Goal: Task Accomplishment & Management: Manage account settings

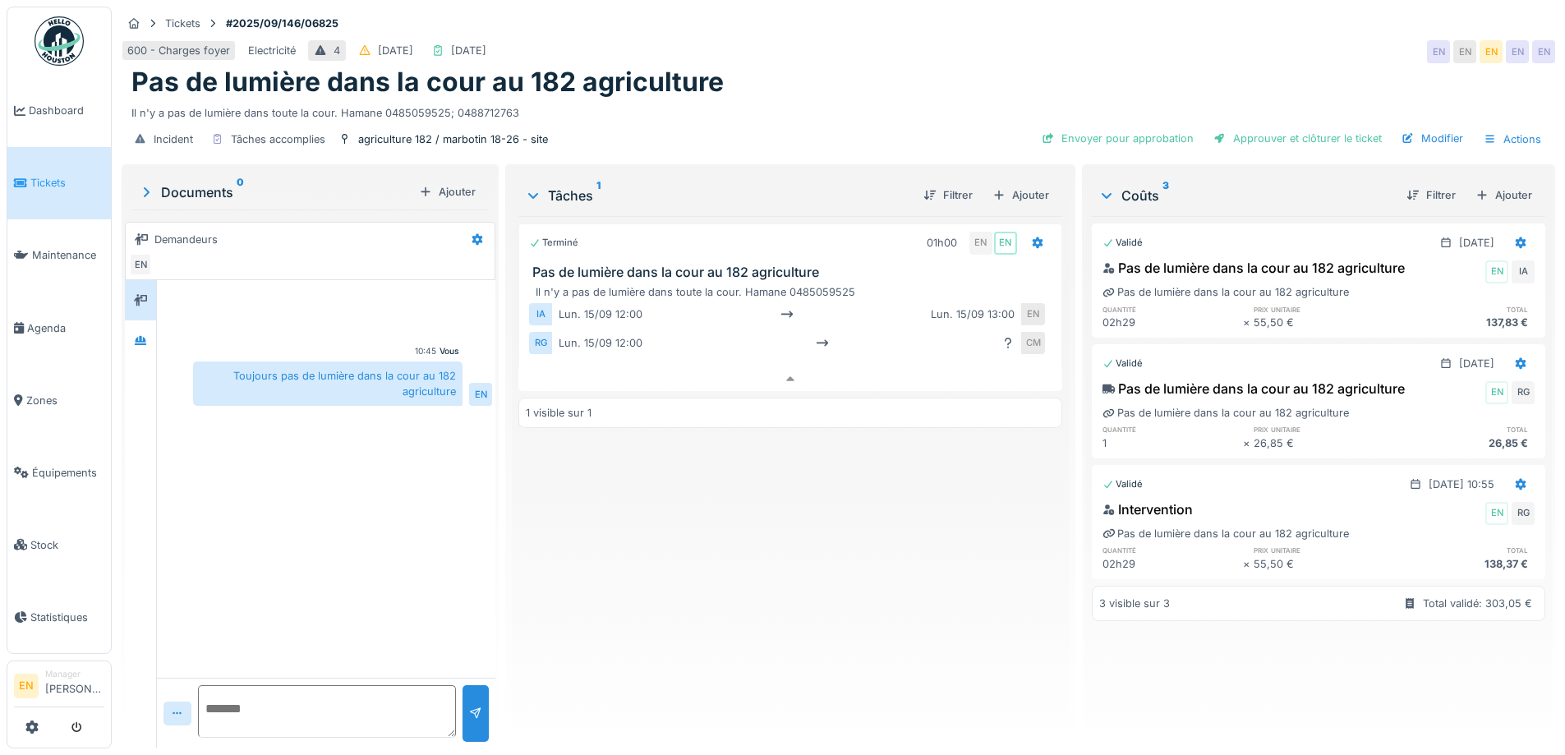
scroll to position [12, 0]
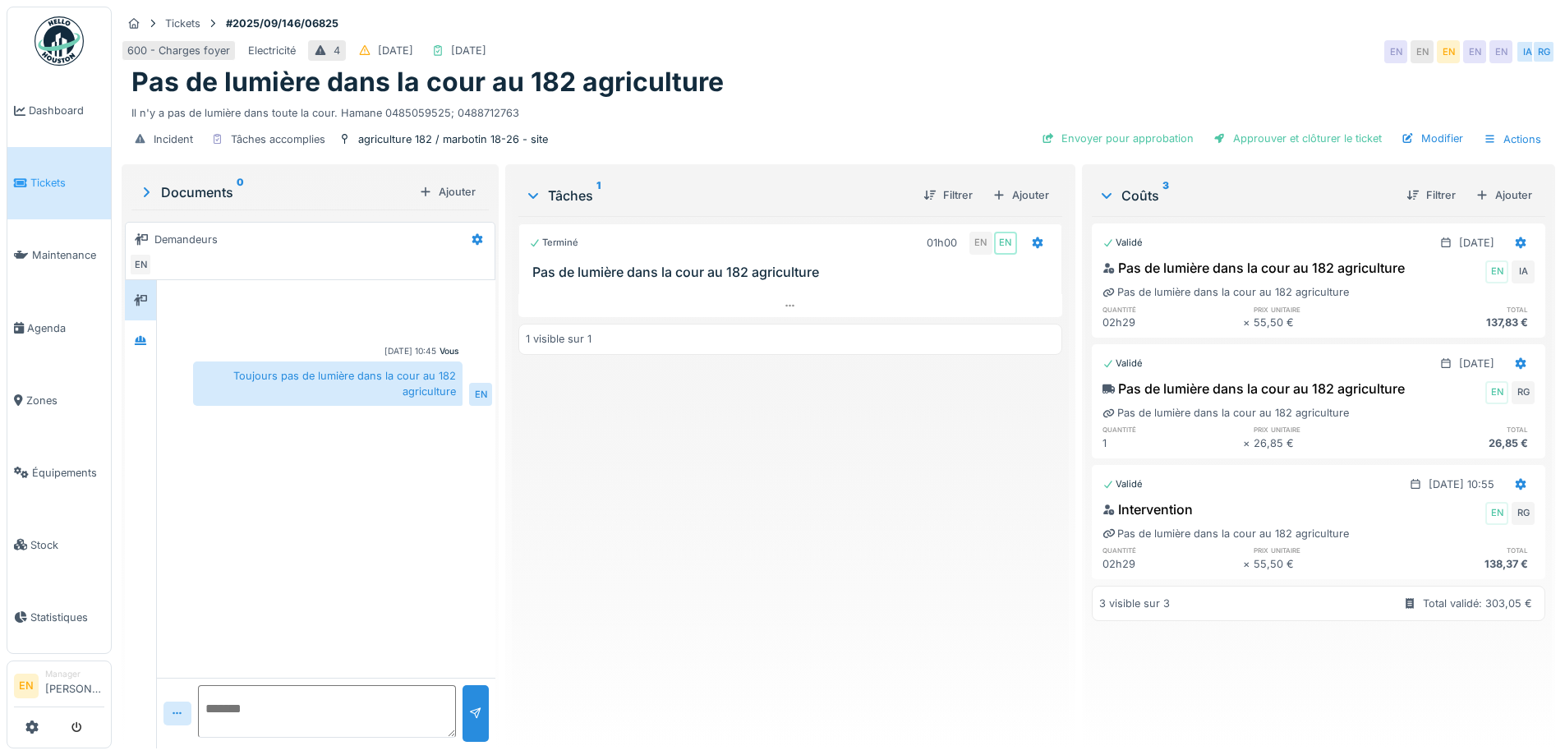
drag, startPoint x: 594, startPoint y: 495, endPoint x: 600, endPoint y: 425, distance: 70.1
click at [595, 494] on div "Terminé 01h00 EN EN Pas de lumière dans la cour au 182 agriculture 1 visible su…" at bounding box center [789, 475] width 543 height 519
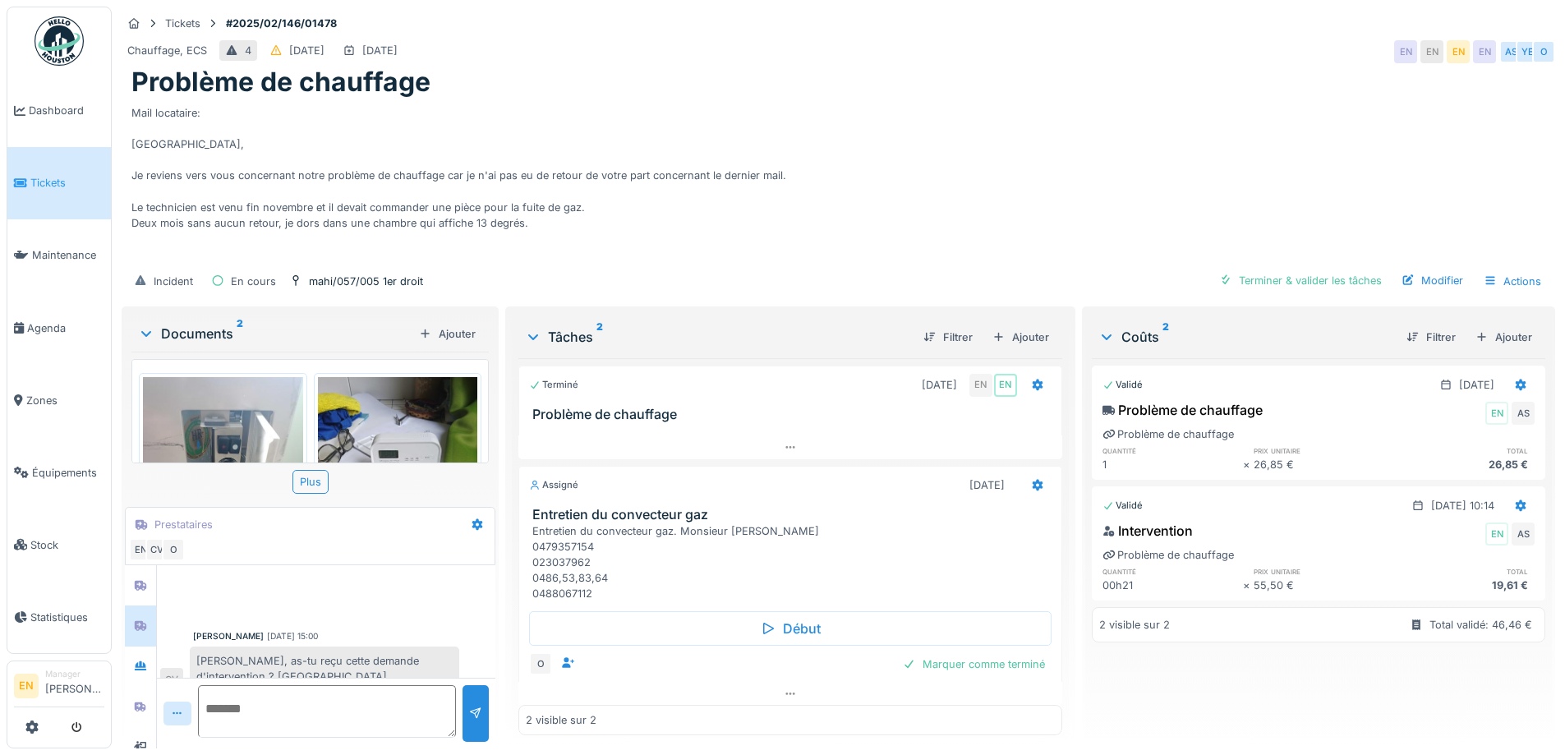
scroll to position [283, 0]
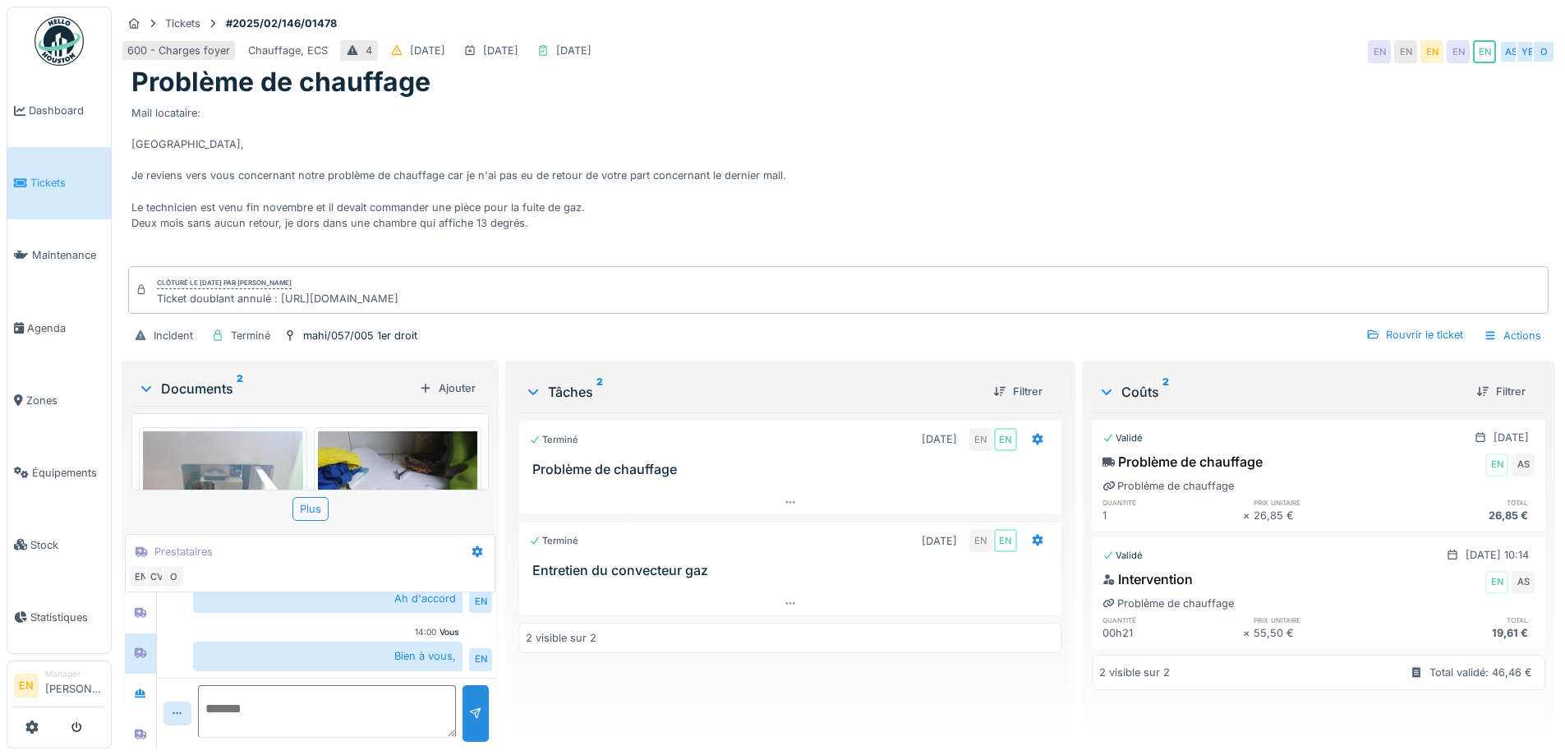
scroll to position [12, 0]
click at [628, 212] on div "Mail locataire: [GEOGRAPHIC_DATA], Je reviens vers vous concernant notre problè…" at bounding box center [838, 181] width 1414 height 164
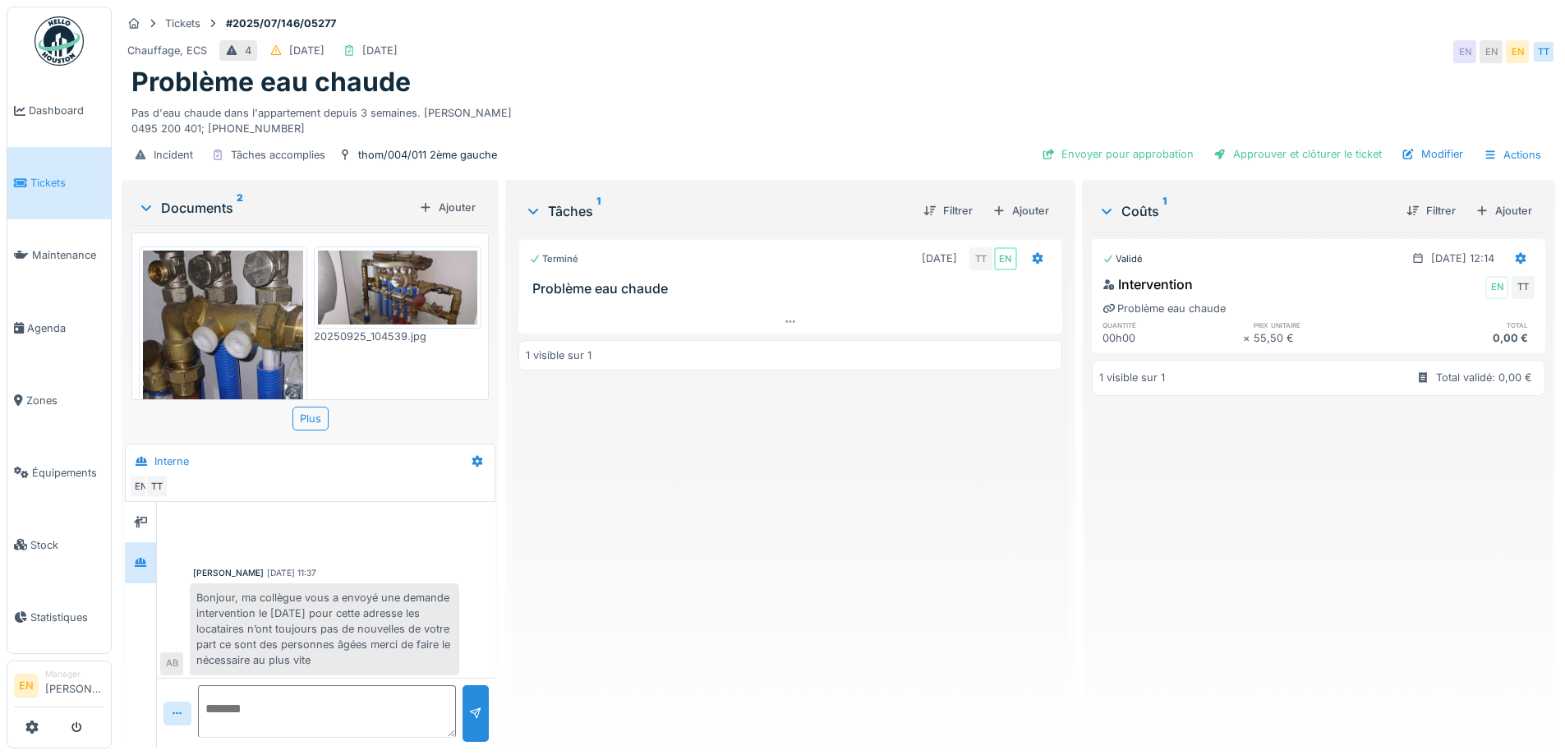
scroll to position [78, 0]
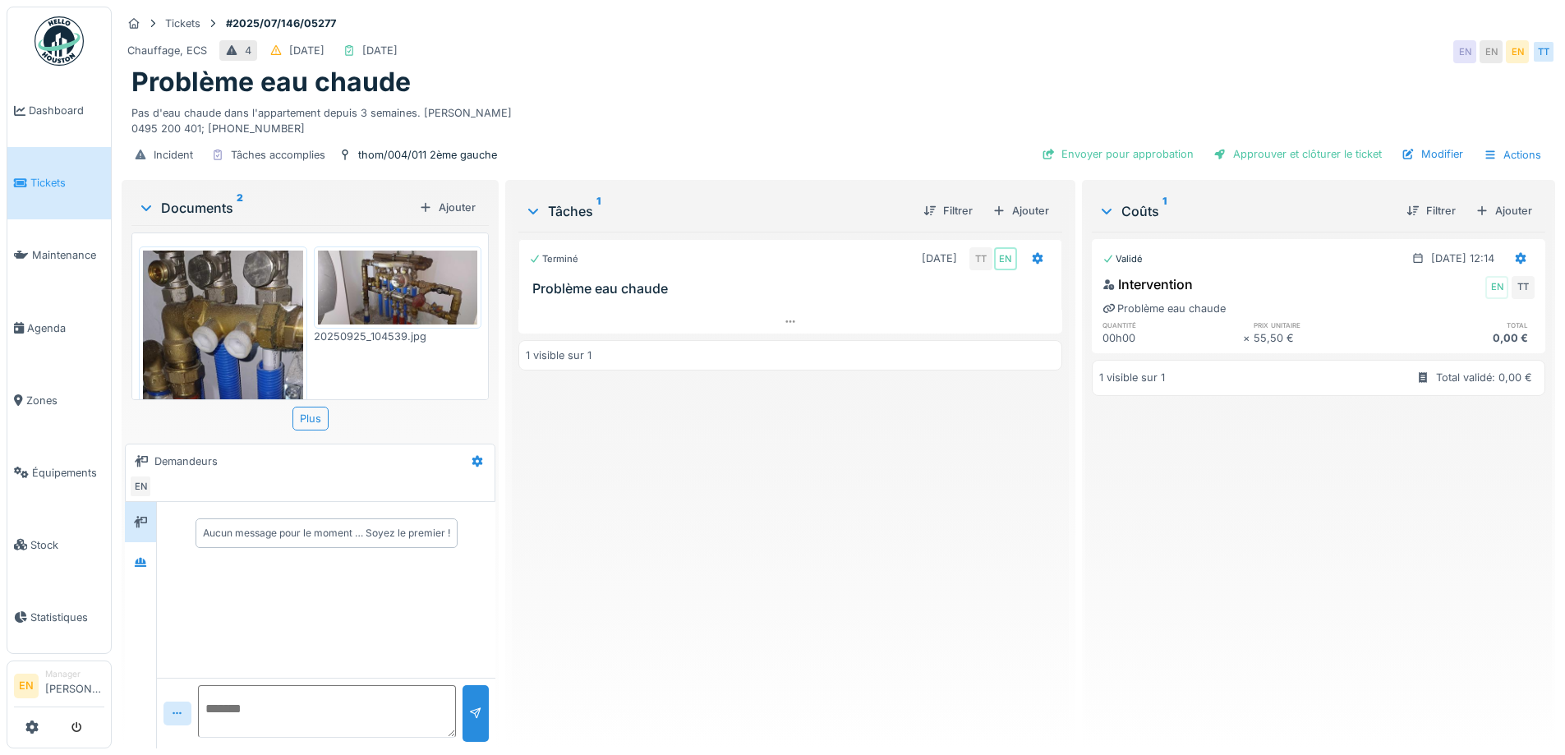
click at [797, 512] on div "Terminé 02/07/2025 TT EN Problème eau chaude 1 visible sur 1" at bounding box center [789, 484] width 543 height 504
drag, startPoint x: 149, startPoint y: 557, endPoint x: 89, endPoint y: 559, distance: 60.0
click at [148, 557] on div at bounding box center [140, 562] width 25 height 21
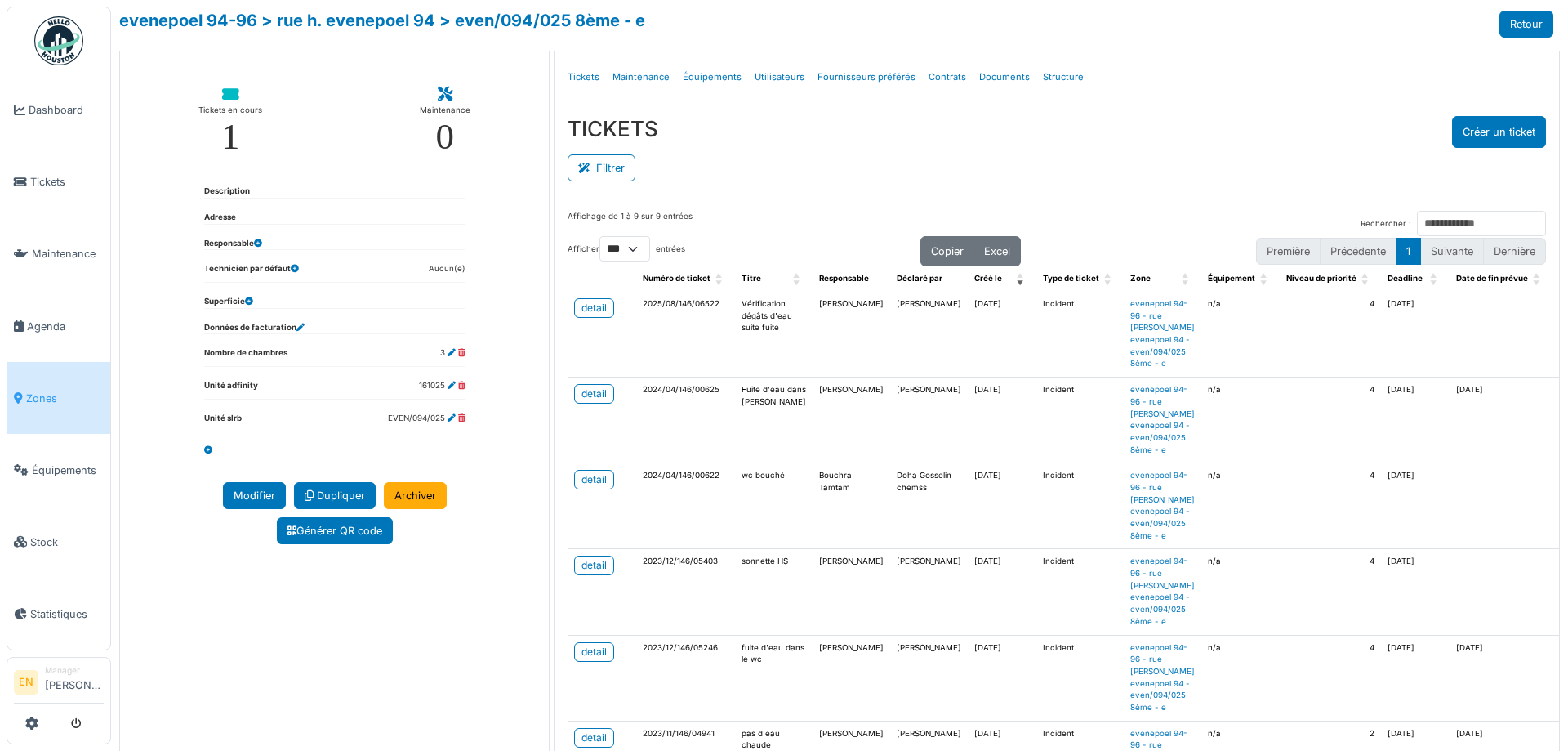
select select "***"
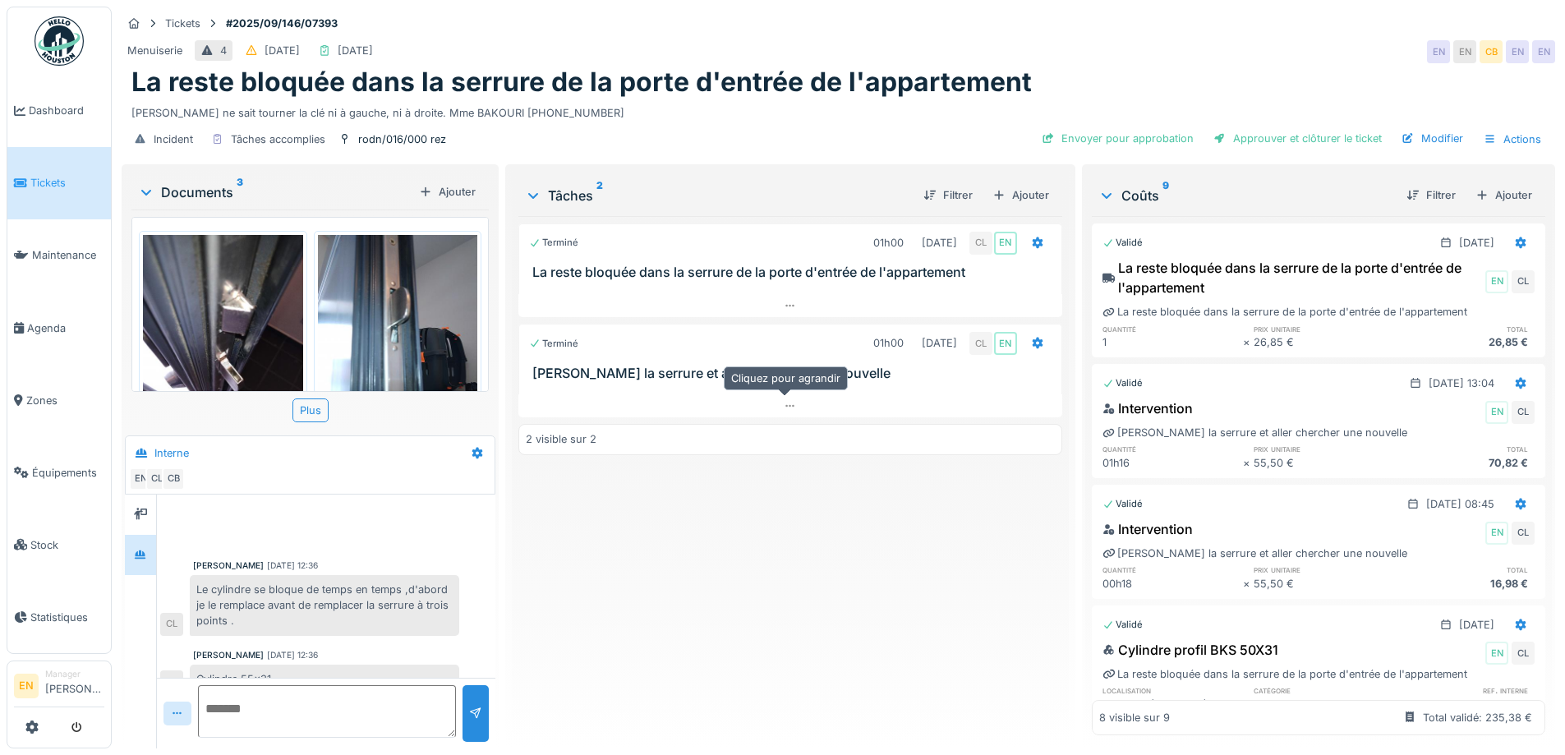
scroll to position [334, 0]
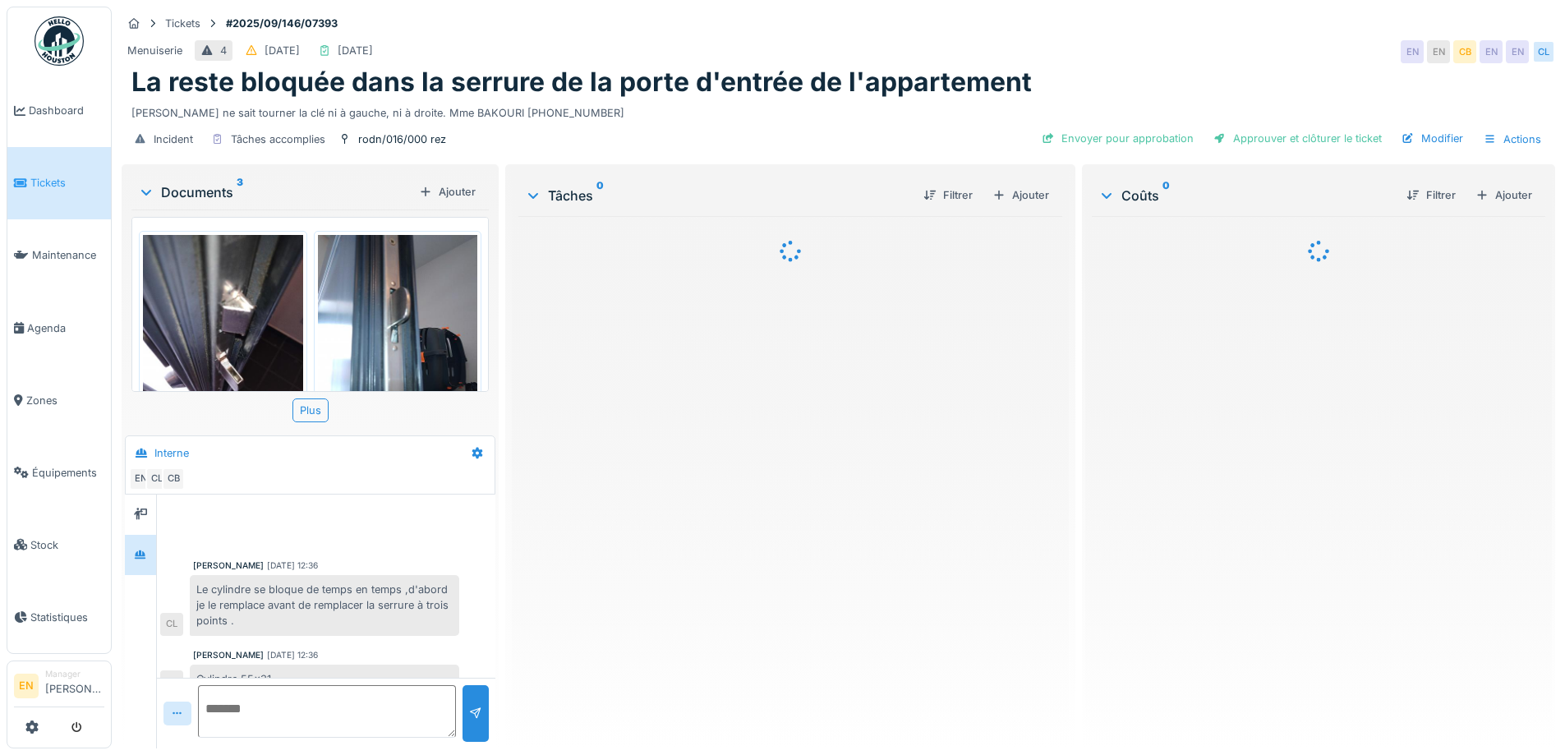
scroll to position [334, 0]
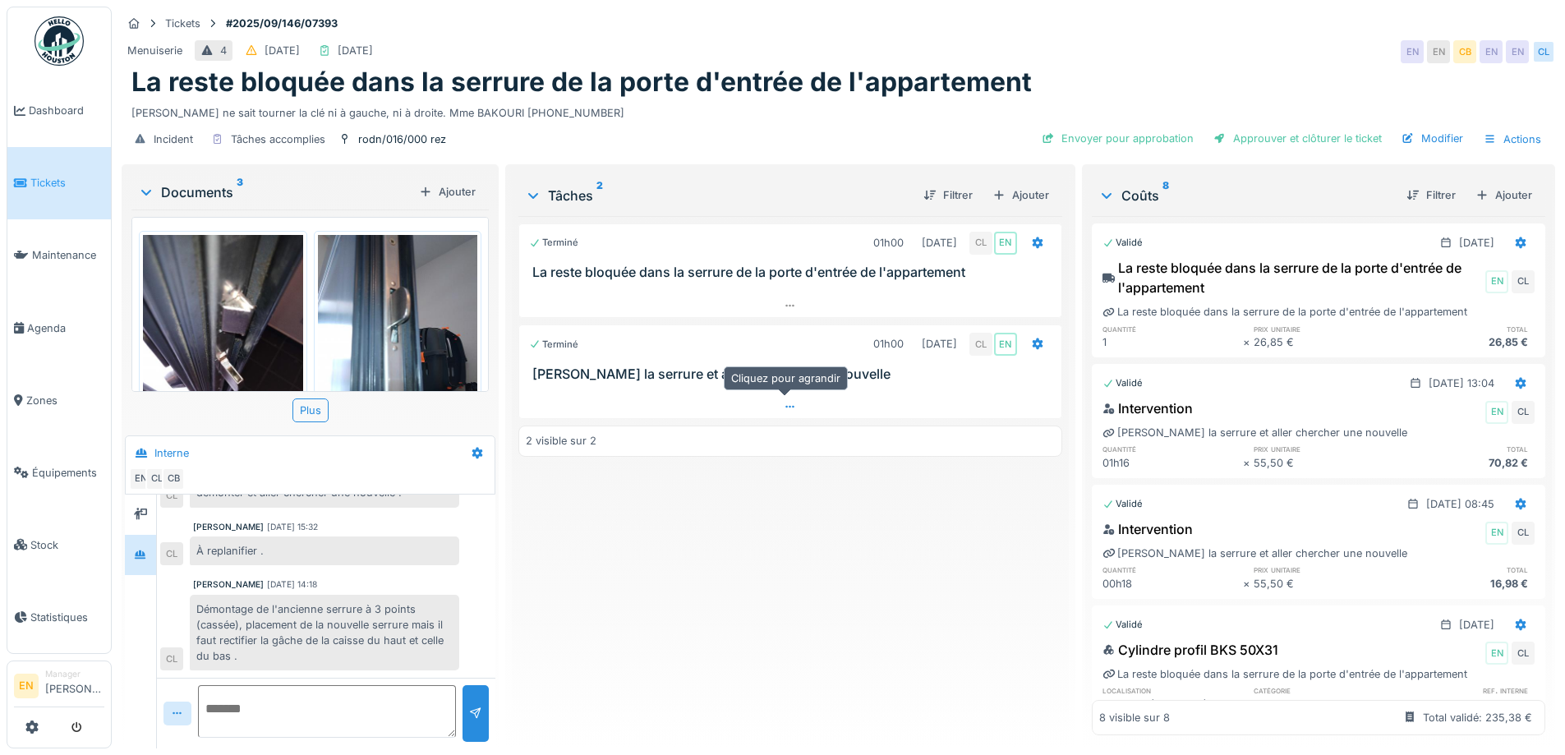
click at [785, 412] on icon at bounding box center [790, 407] width 13 height 11
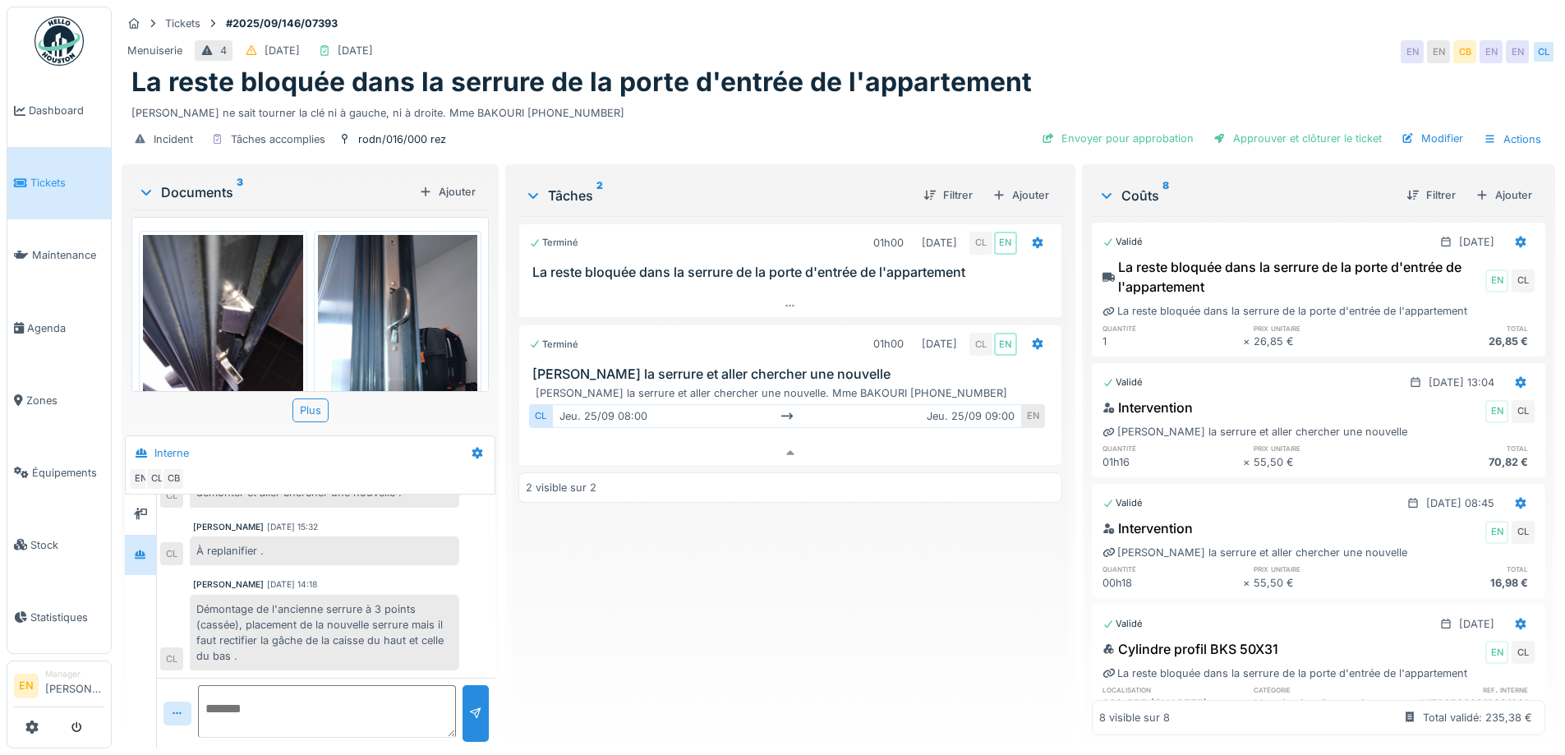
scroll to position [0, 0]
click at [1440, 127] on div "Modifier" at bounding box center [1432, 138] width 75 height 22
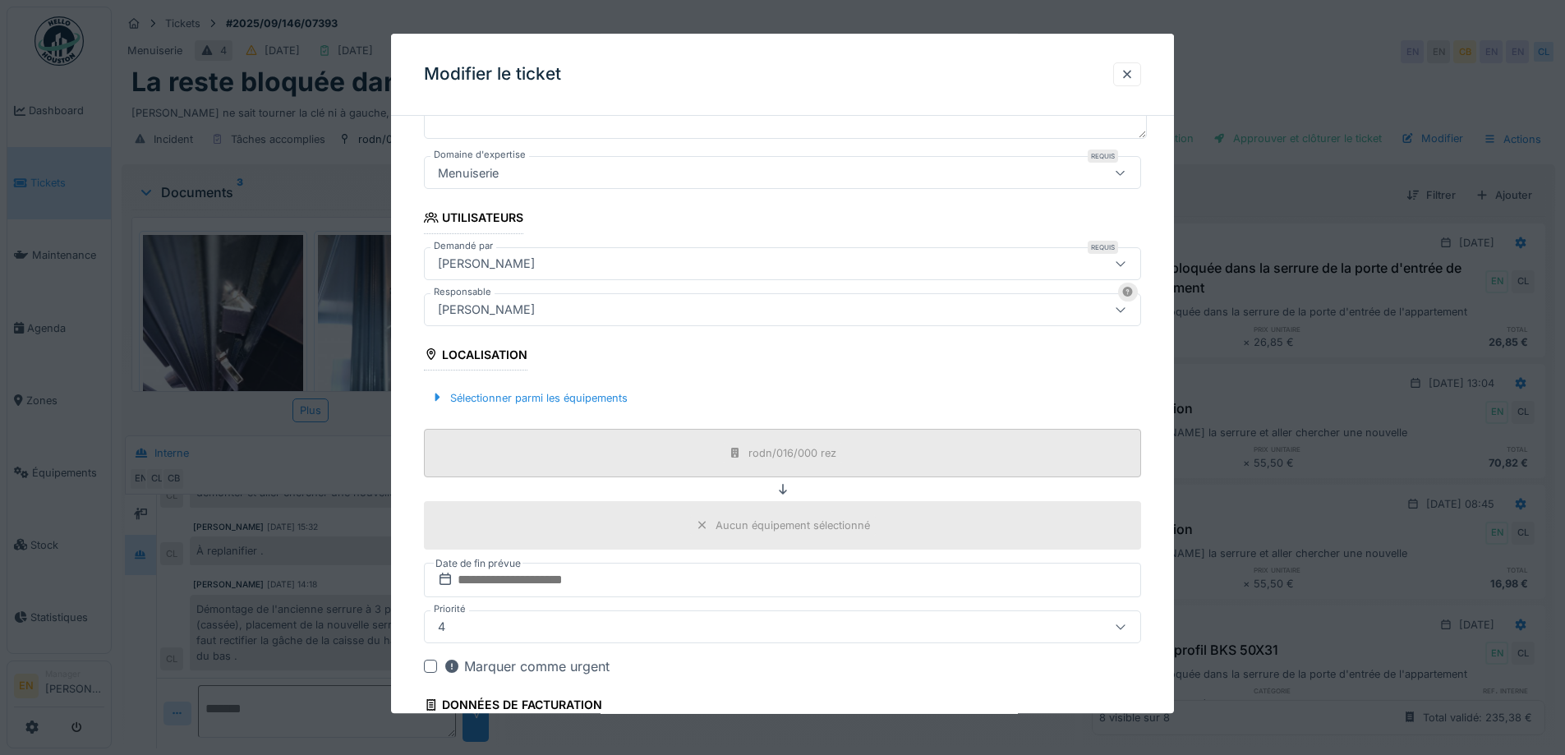
scroll to position [397, 0]
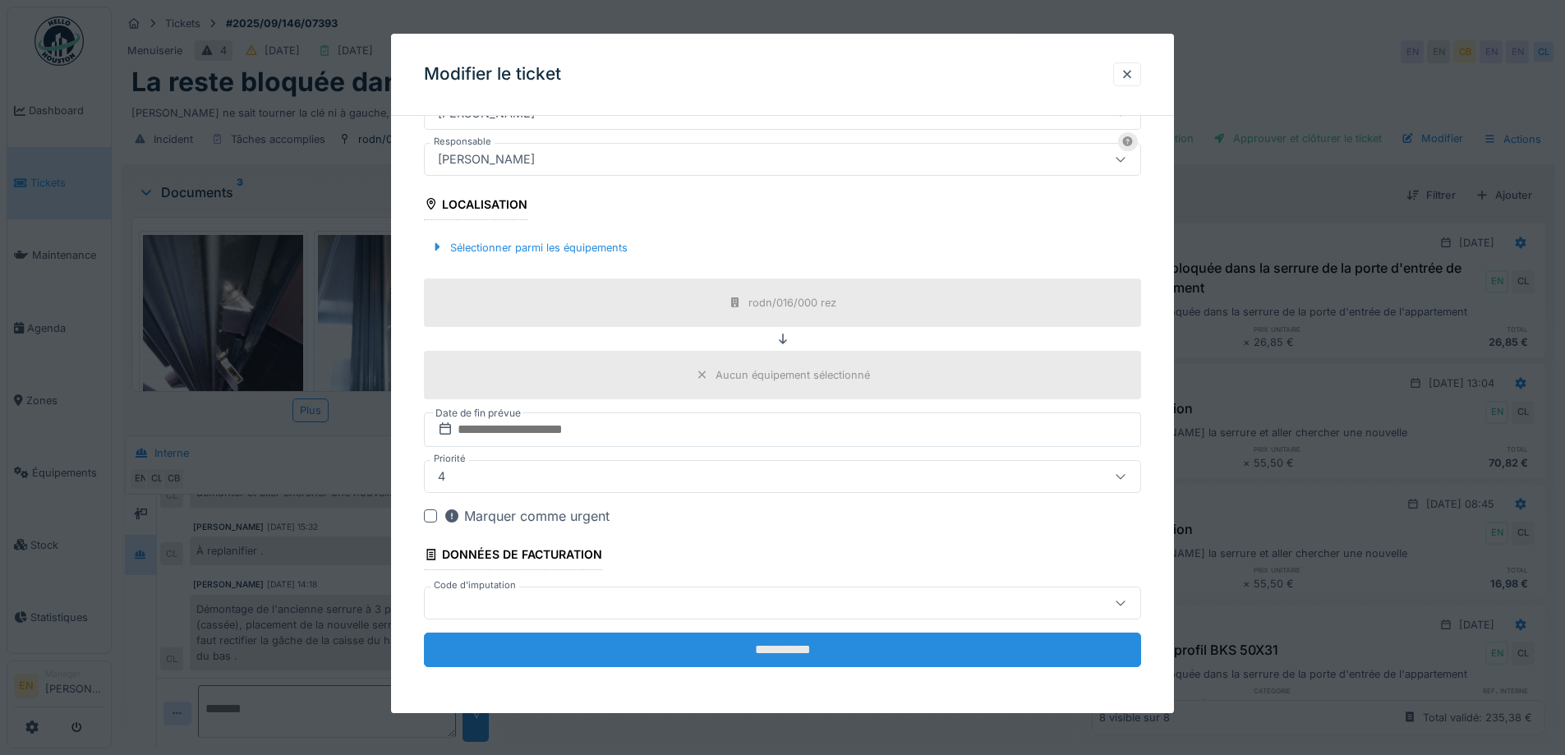
click at [807, 646] on input "**********" at bounding box center [782, 650] width 717 height 35
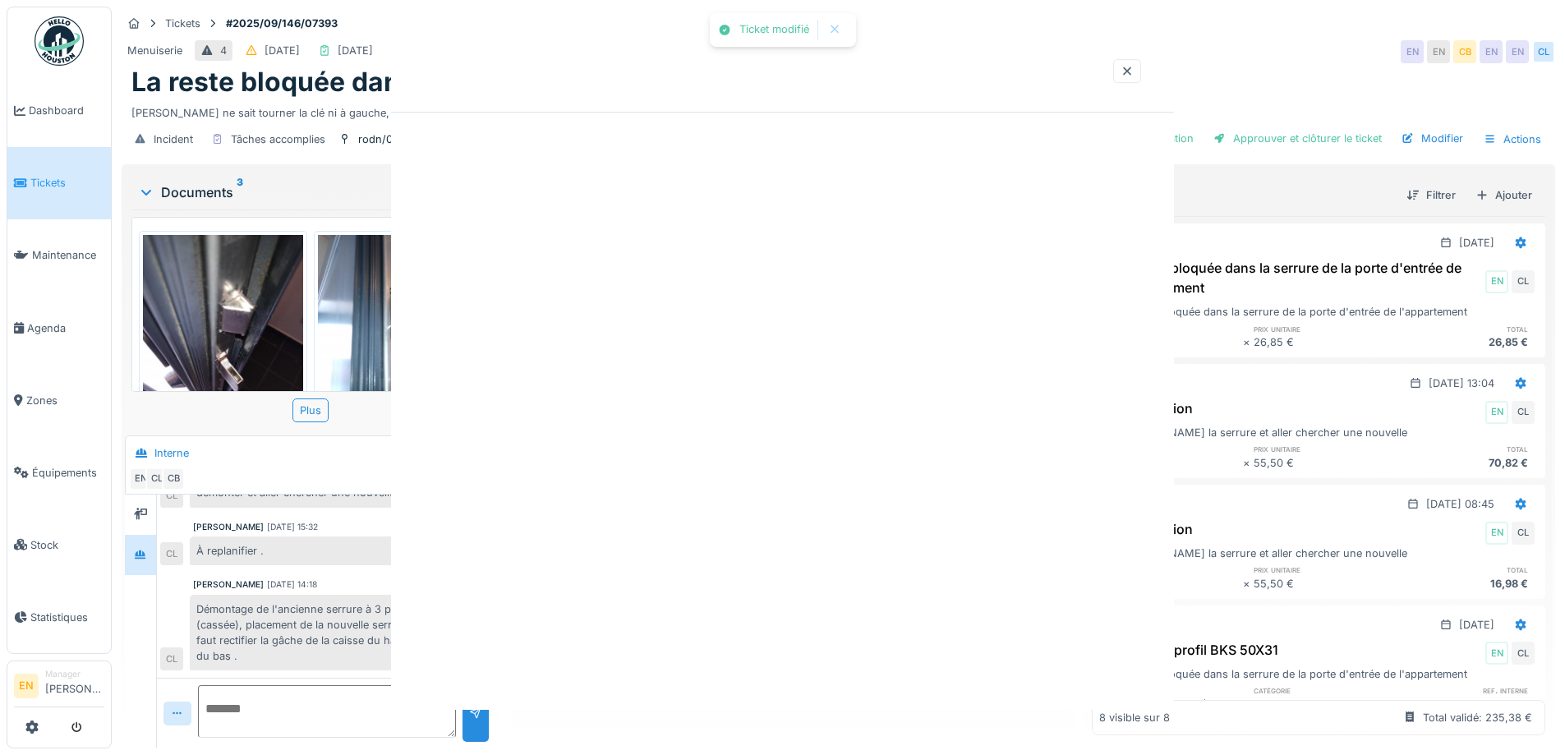
scroll to position [0, 0]
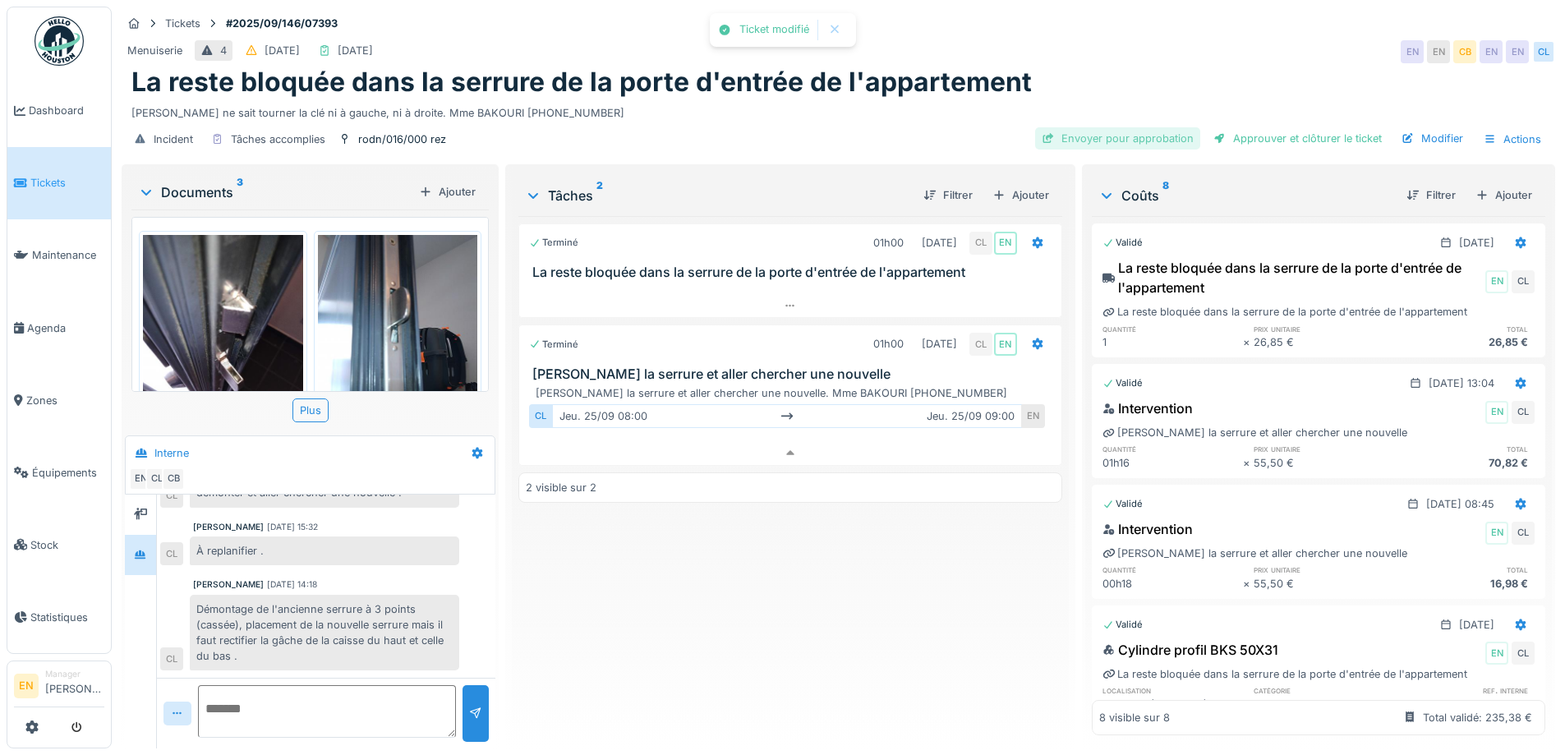
click at [1139, 127] on div "Envoyer pour approbation" at bounding box center [1117, 138] width 165 height 22
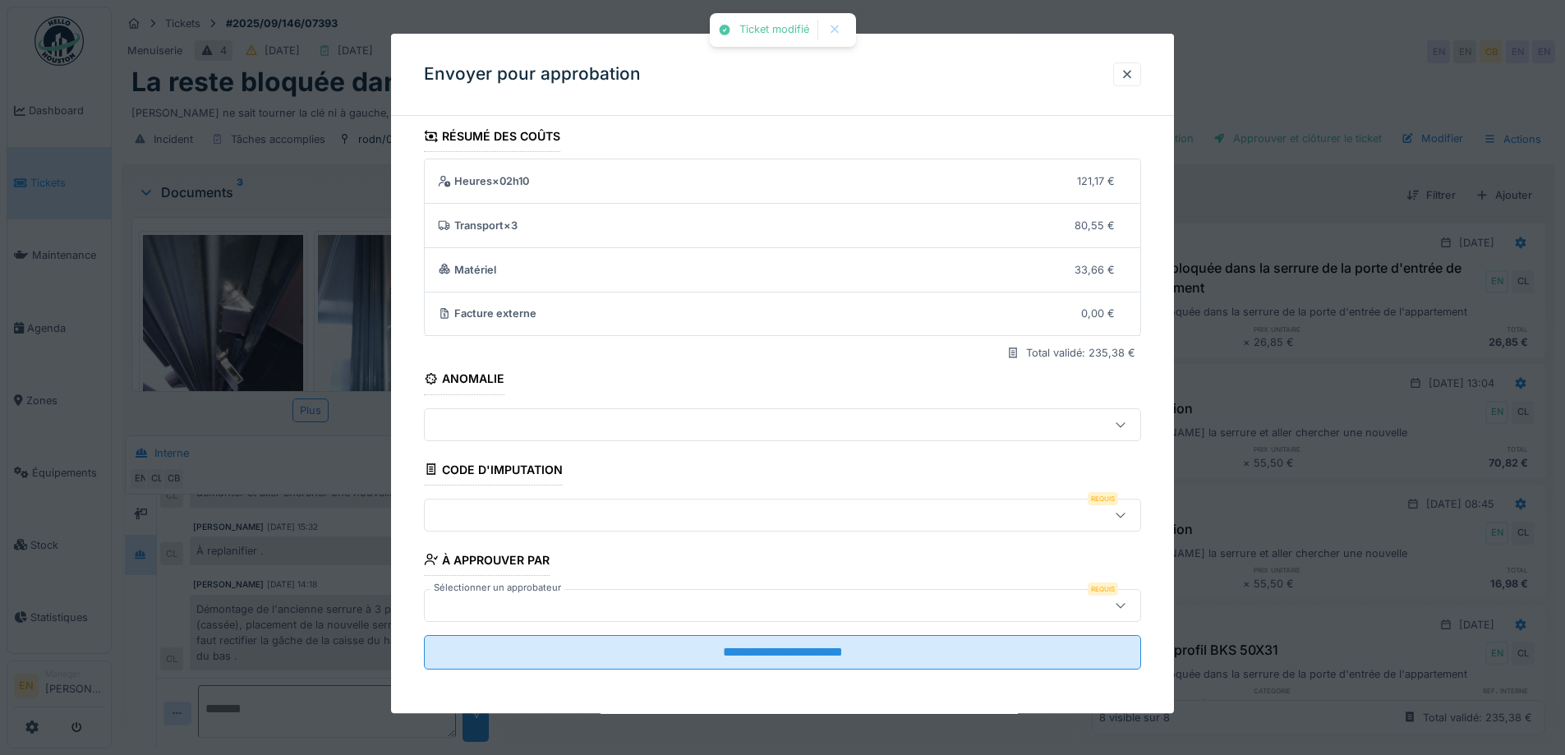
scroll to position [11, 0]
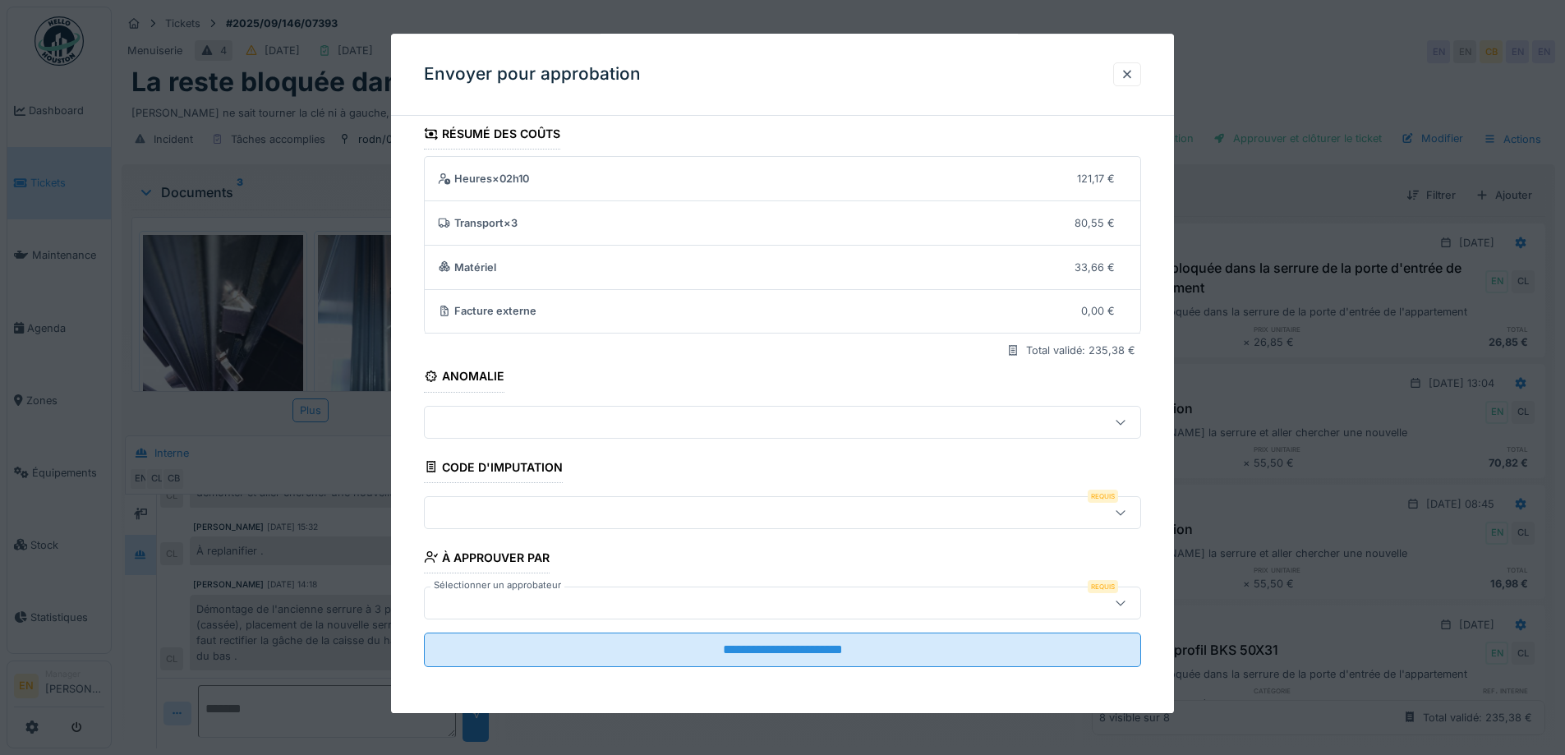
click at [1134, 518] on div at bounding box center [1120, 512] width 39 height 31
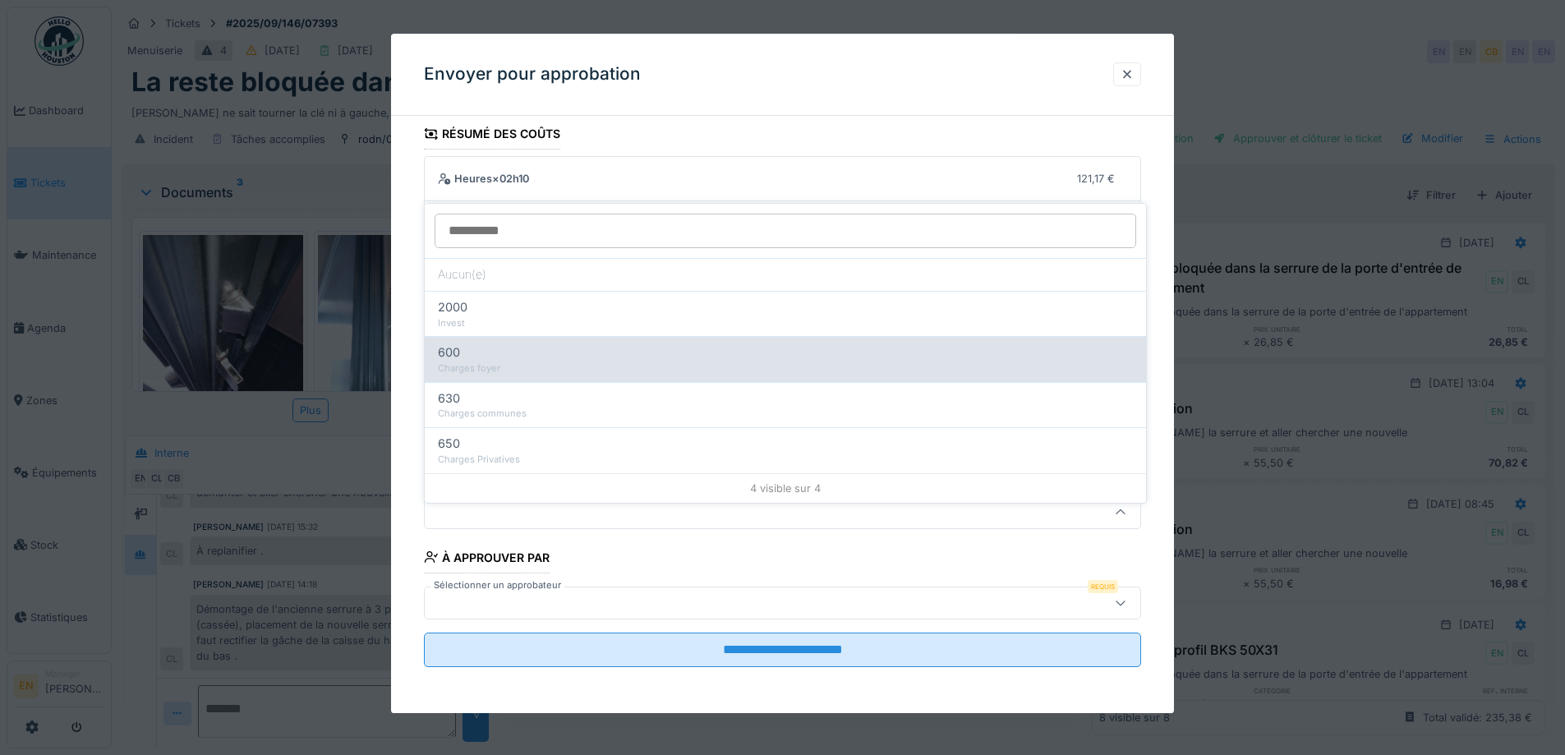
click at [459, 343] on span "600" at bounding box center [449, 352] width 22 height 18
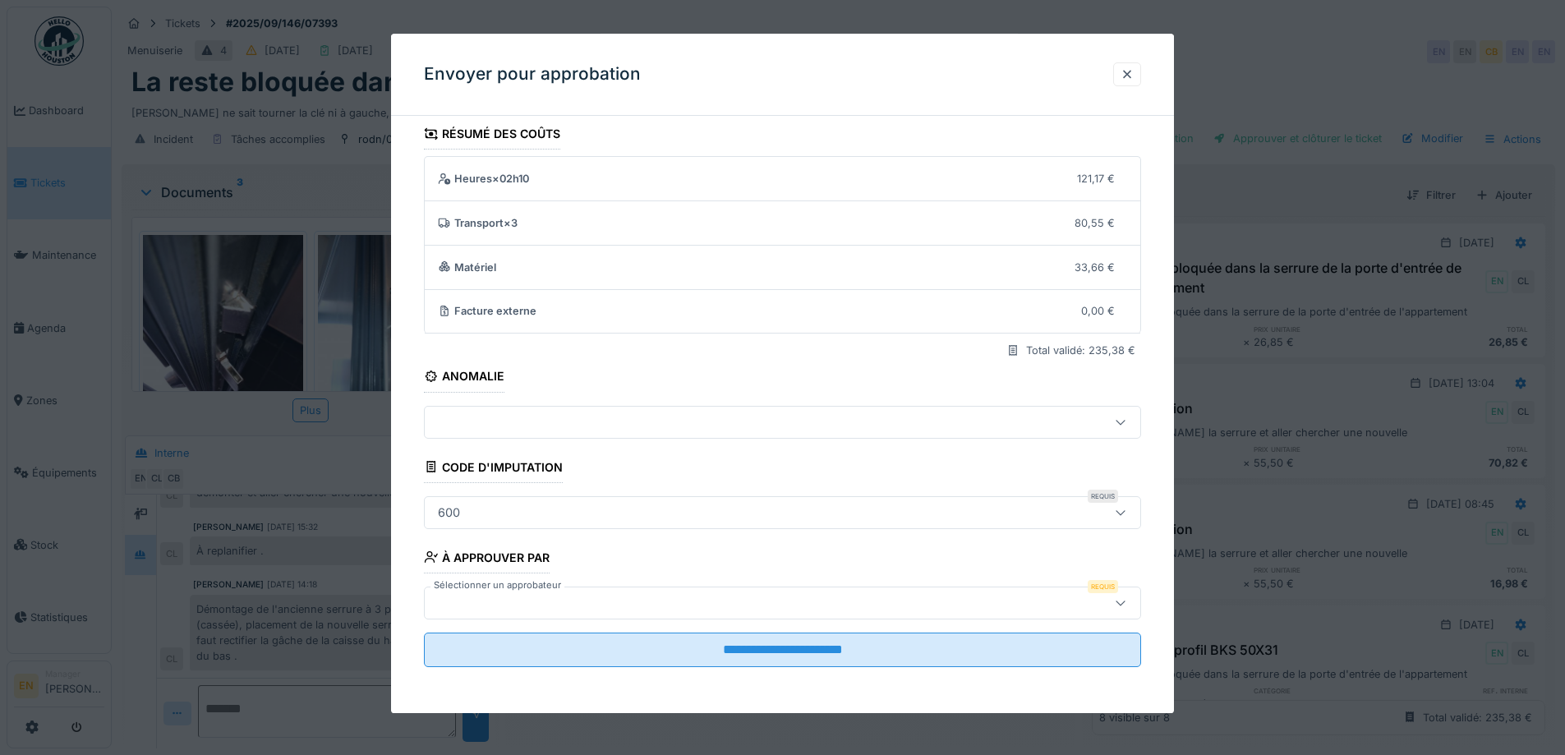
type input "***"
click at [991, 600] on div at bounding box center [740, 603] width 619 height 18
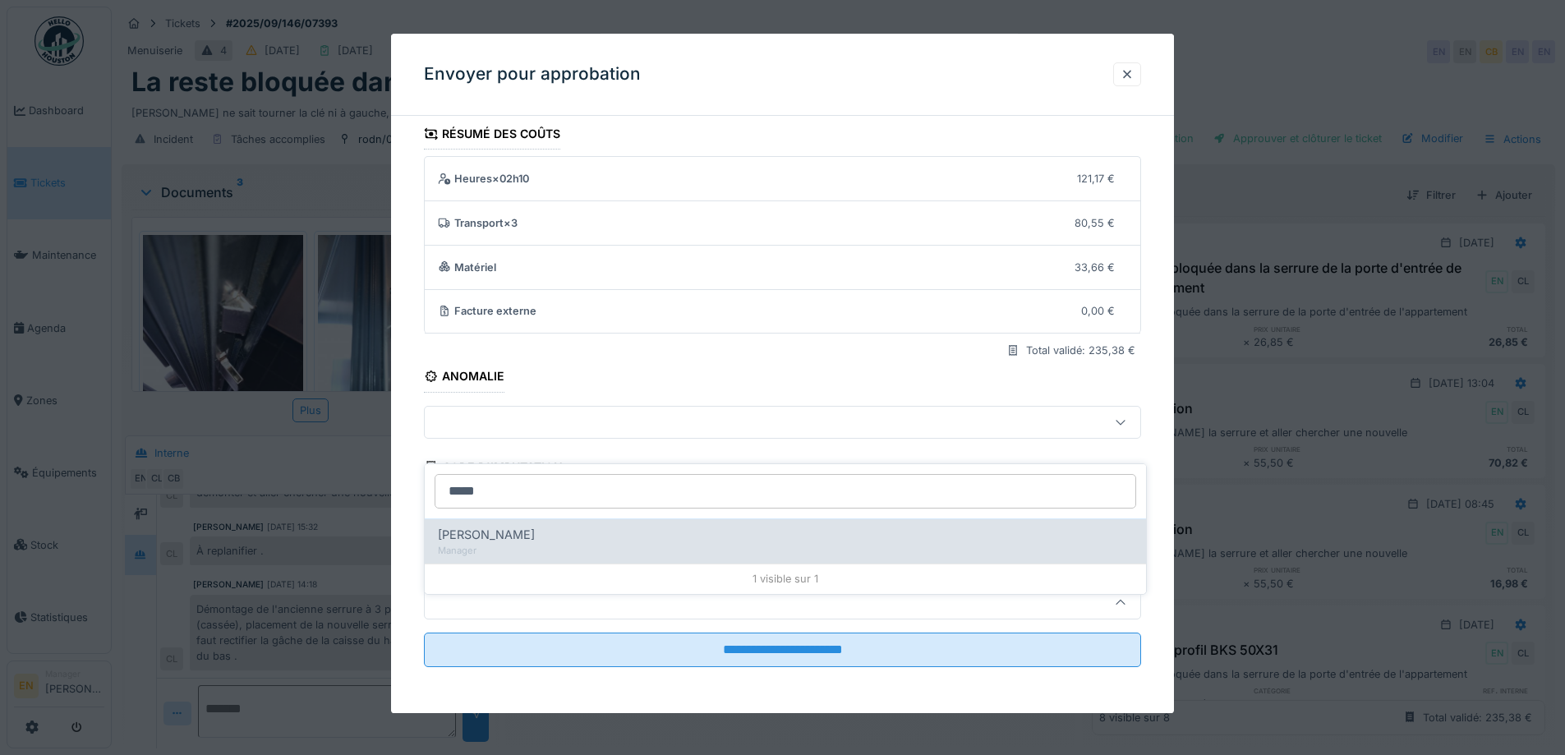
type input "*****"
click at [544, 544] on div "Manager" at bounding box center [785, 551] width 695 height 14
type input "****"
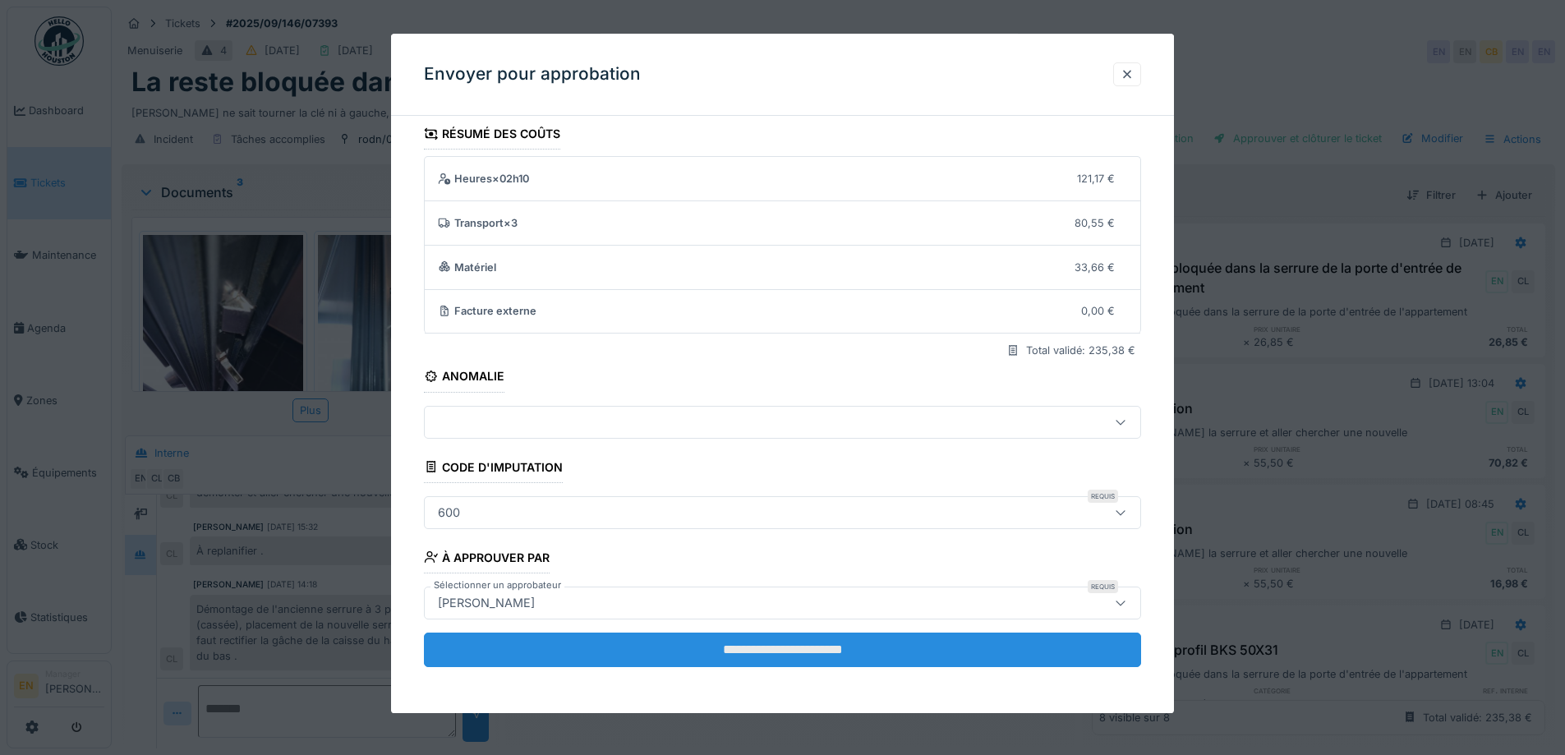
click at [782, 648] on input "**********" at bounding box center [782, 650] width 717 height 35
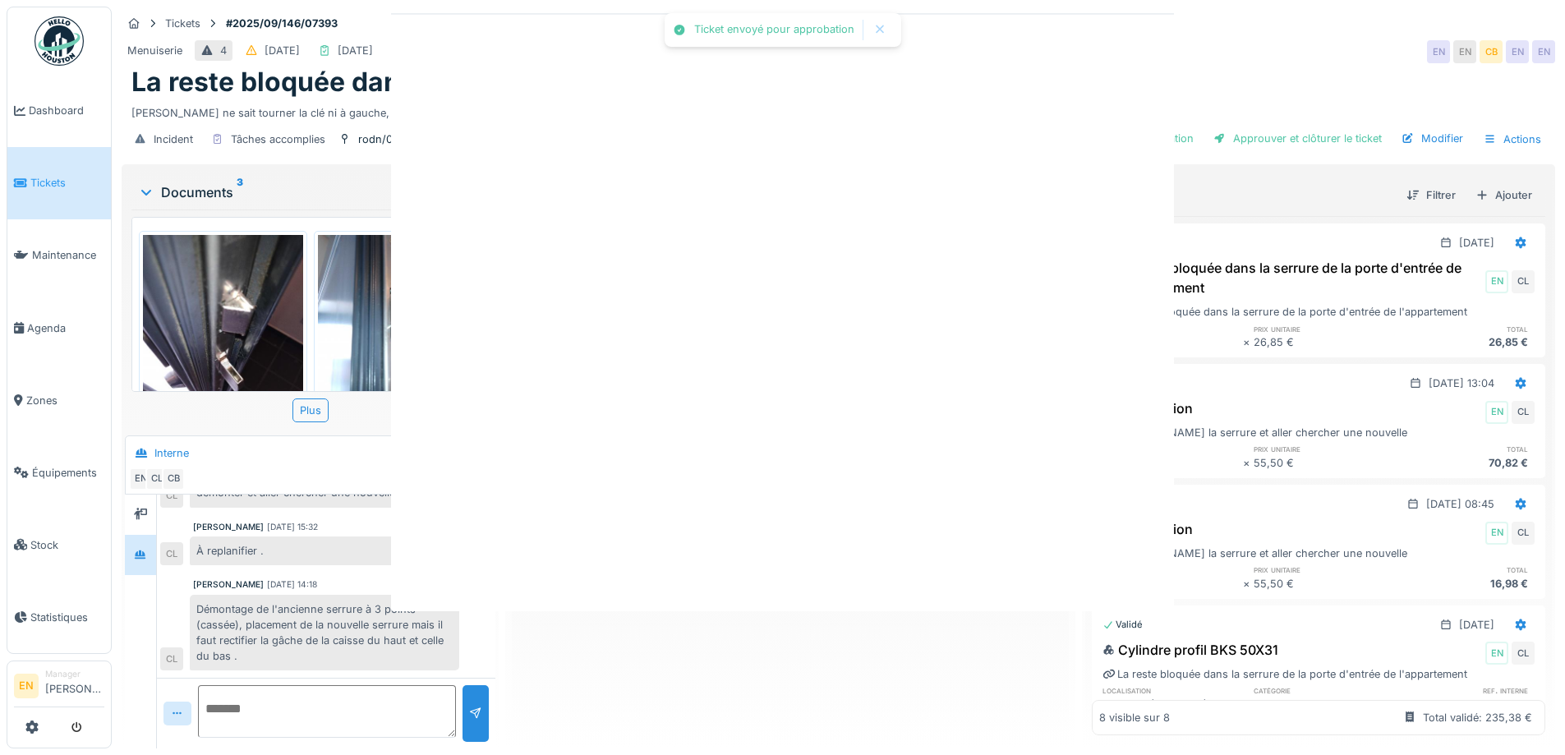
scroll to position [0, 0]
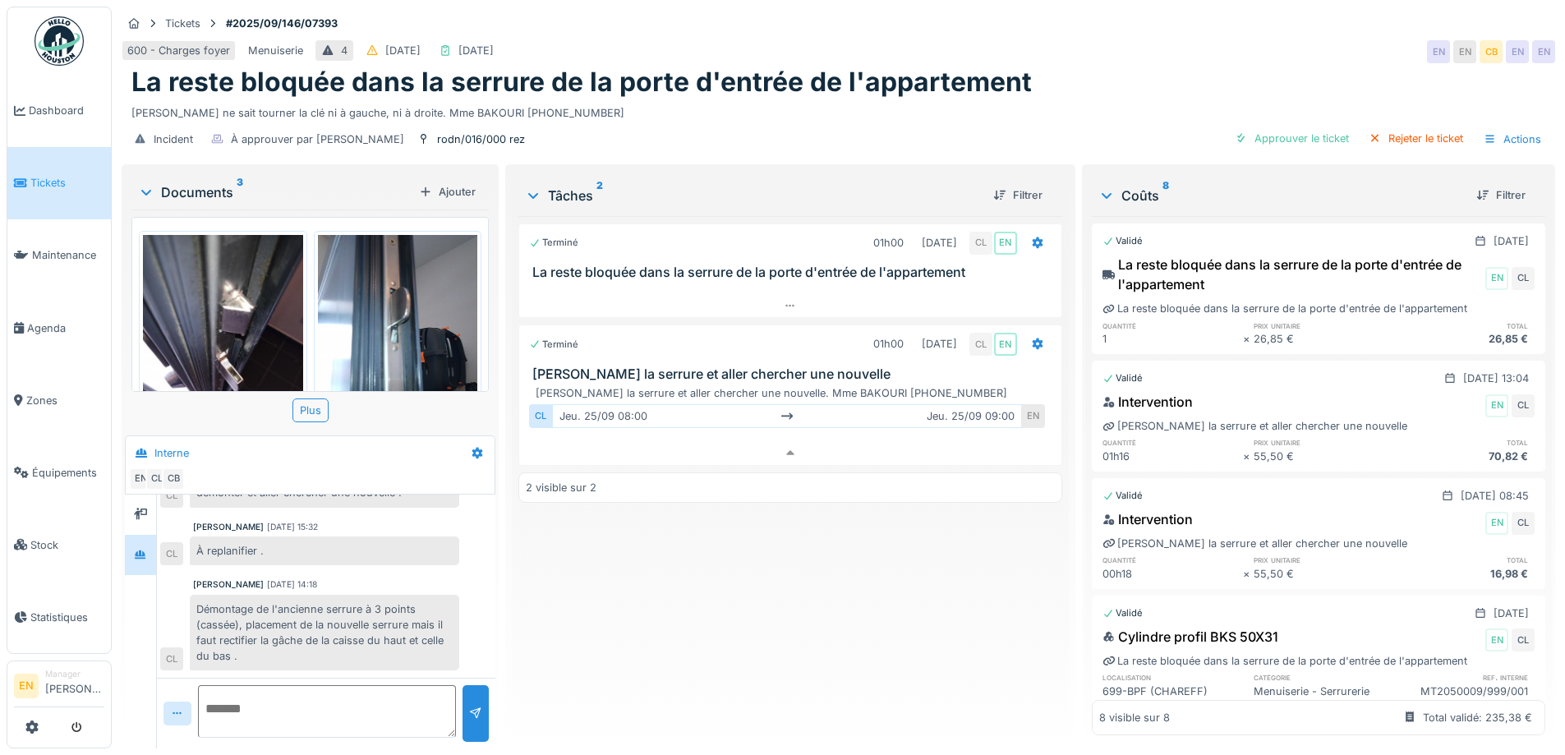
click at [781, 634] on div "Terminé 01h00 22/09/2025 CL EN La reste bloquée dans la serrure de la porte d'e…" at bounding box center [789, 475] width 543 height 519
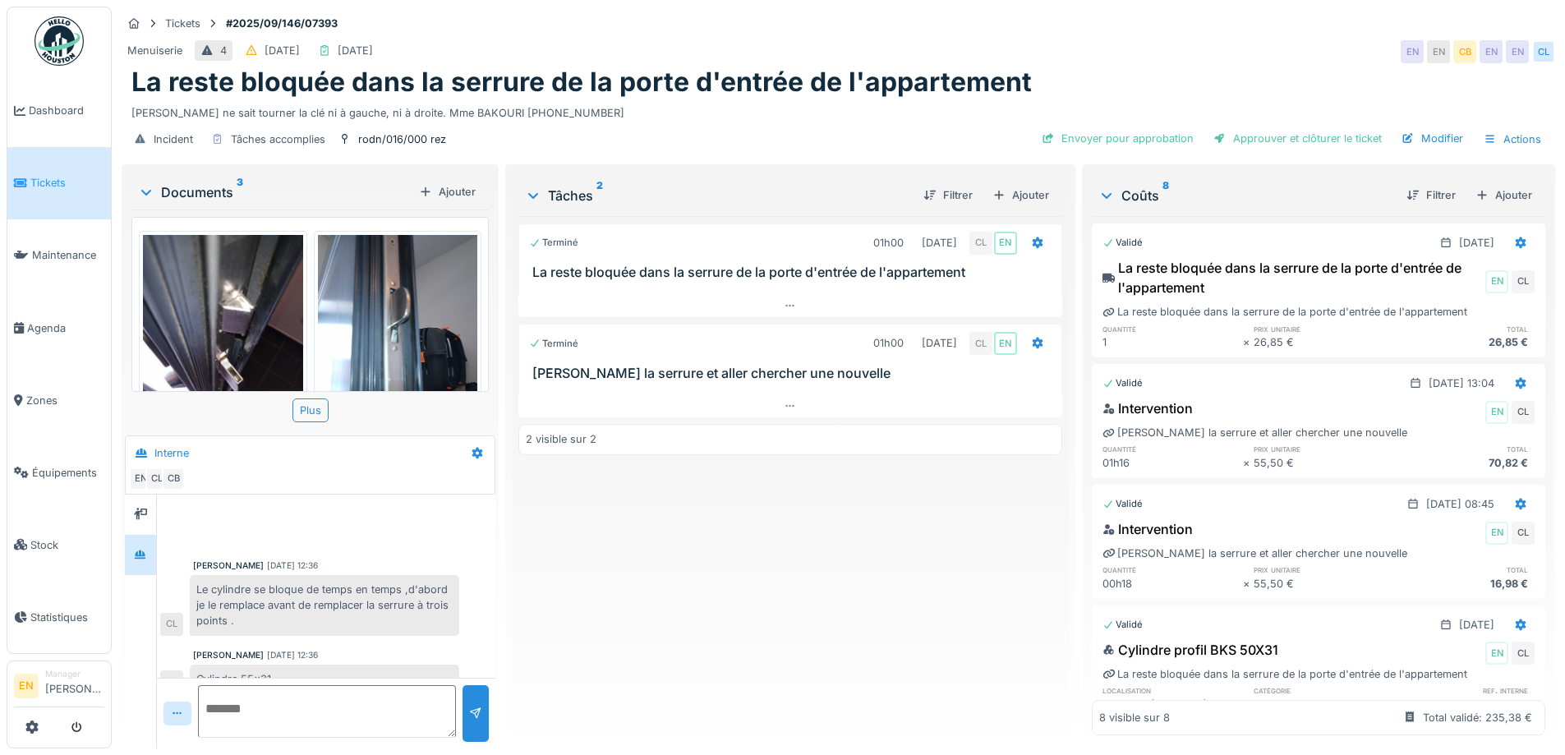
scroll to position [334, 0]
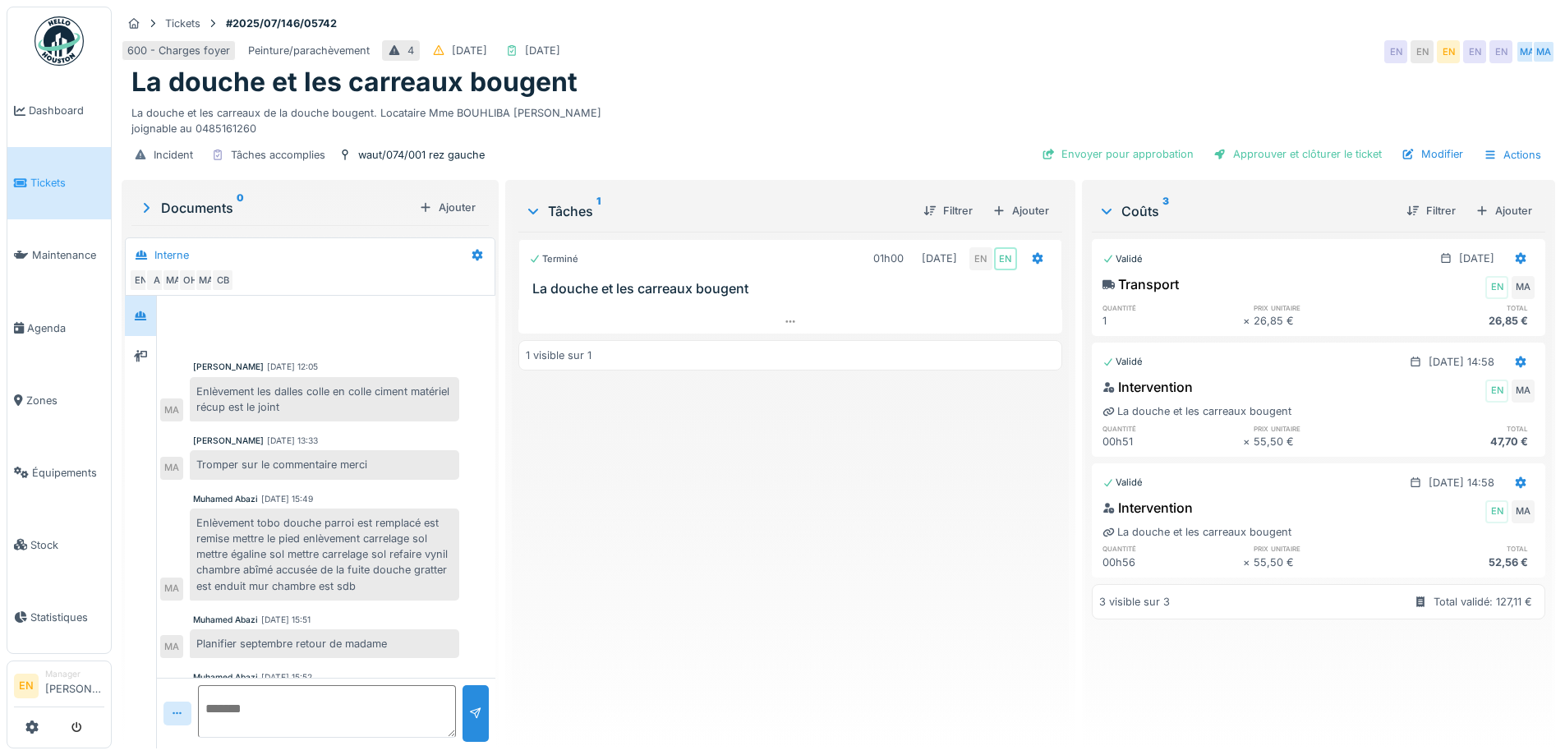
scroll to position [120, 0]
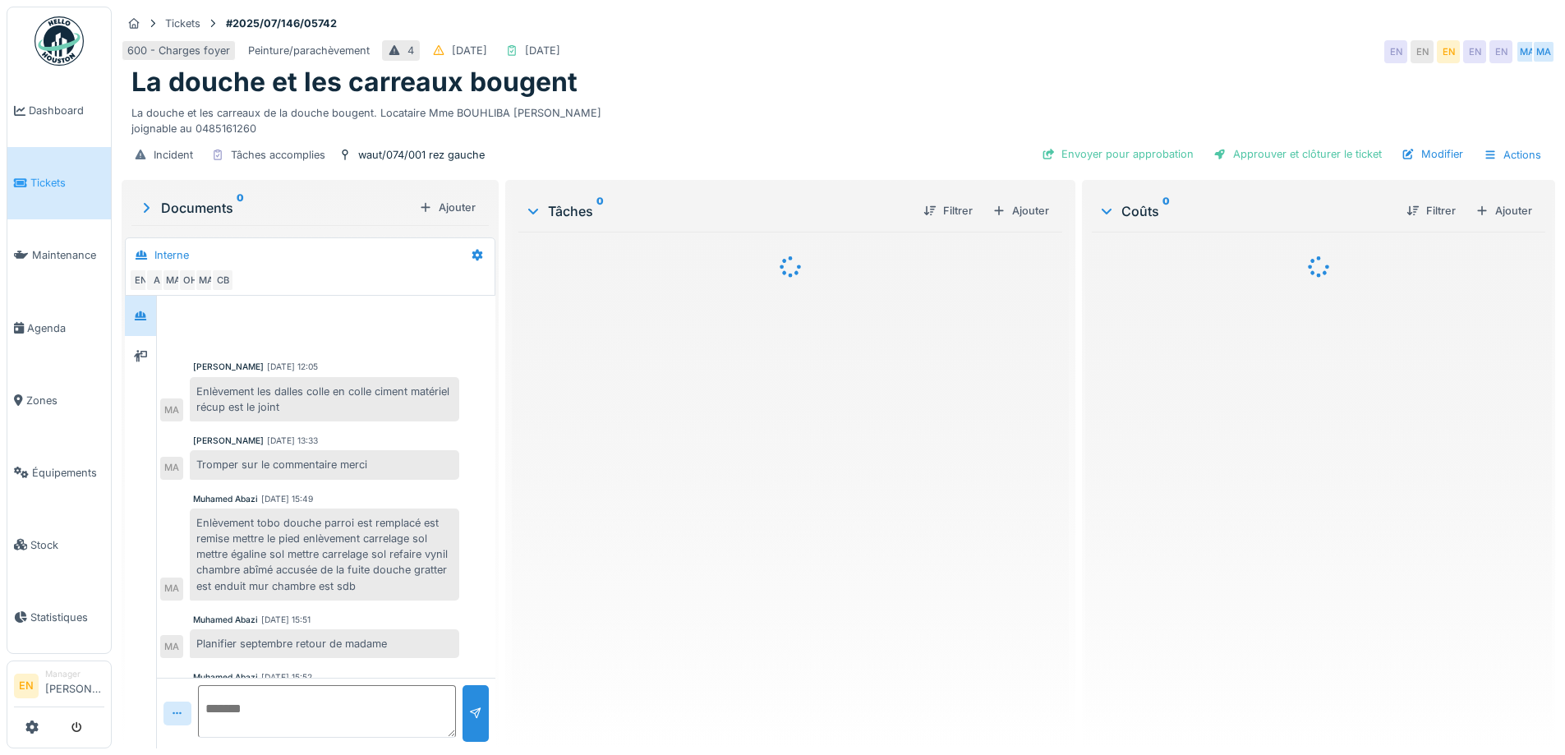
scroll to position [120, 0]
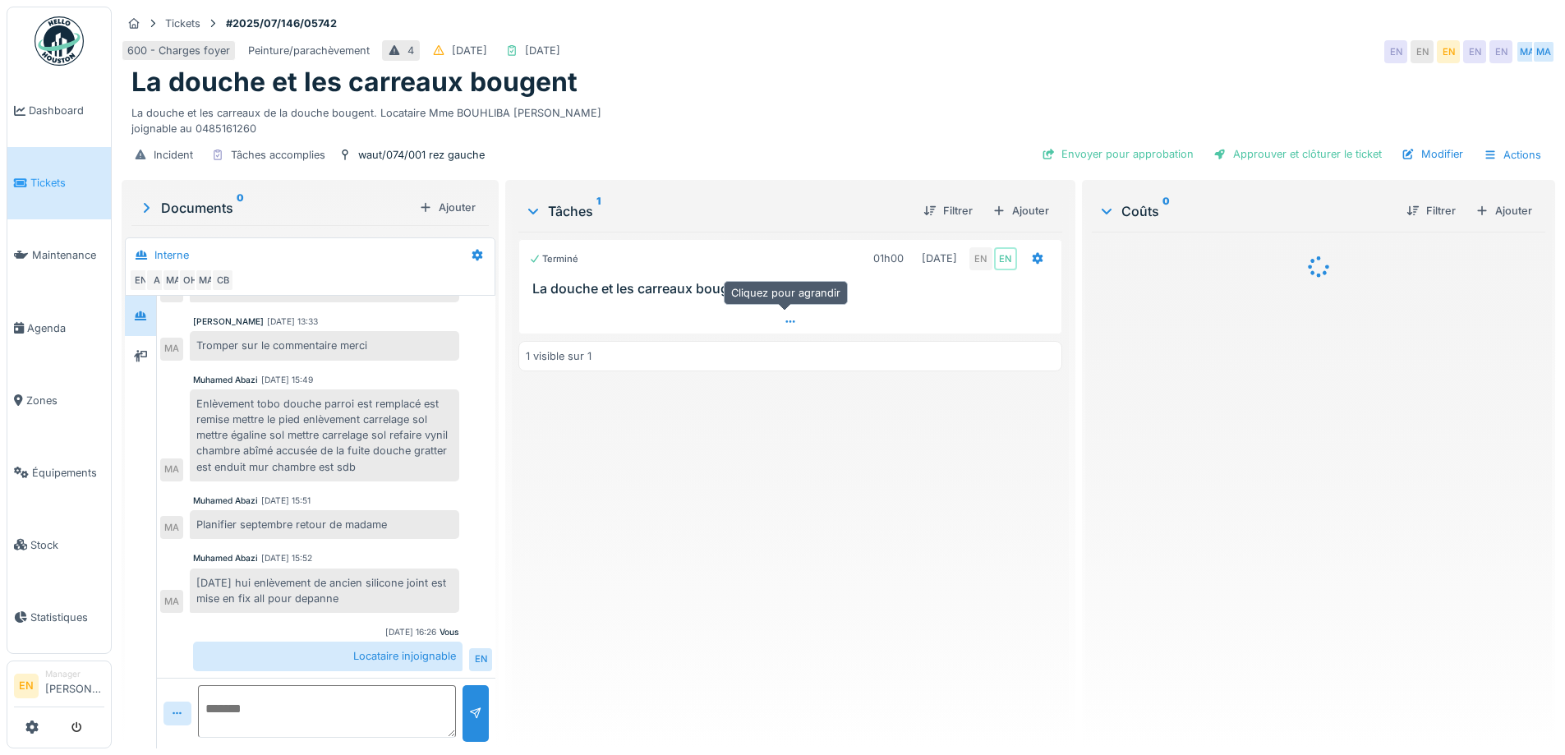
click at [784, 320] on icon at bounding box center [790, 321] width 13 height 11
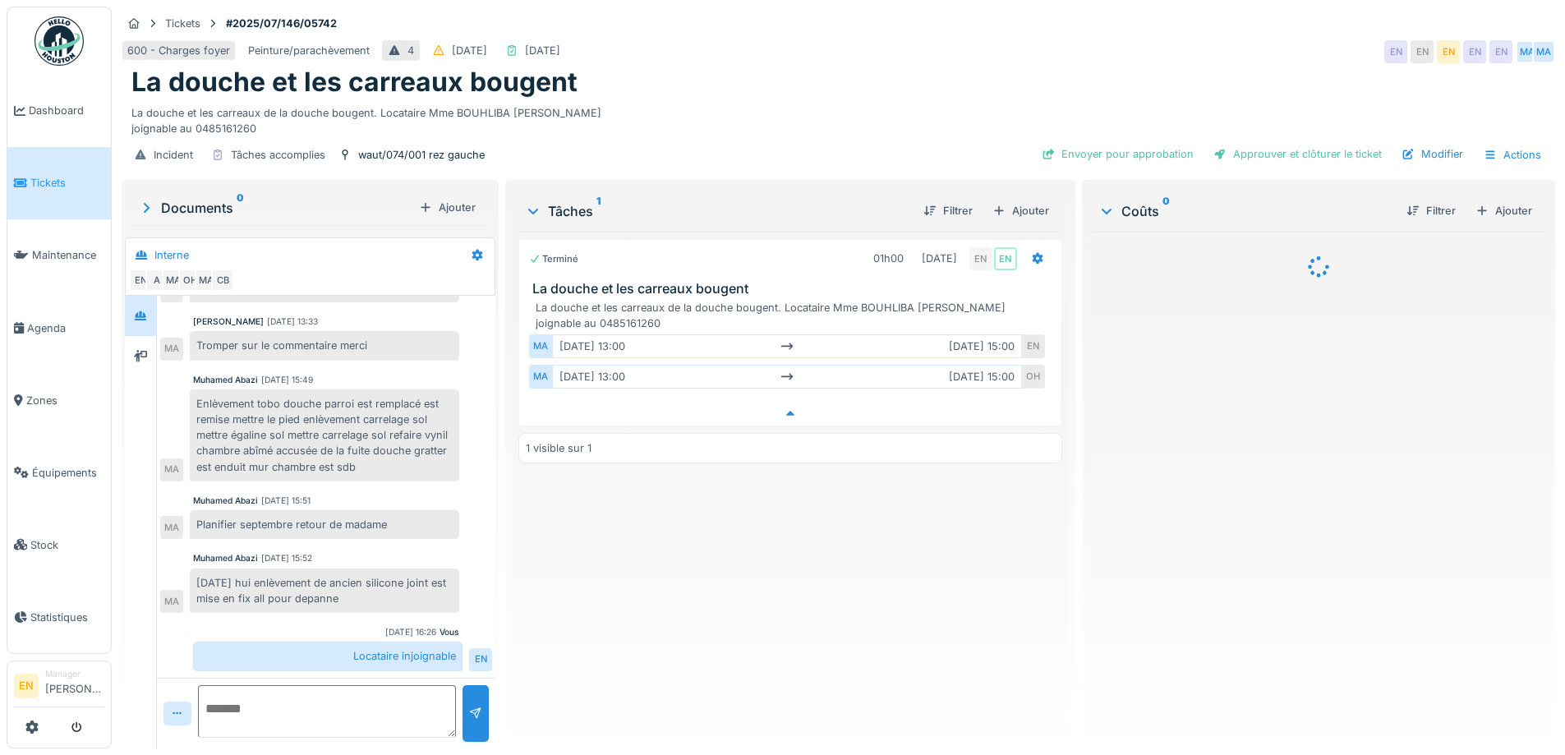
scroll to position [12, 0]
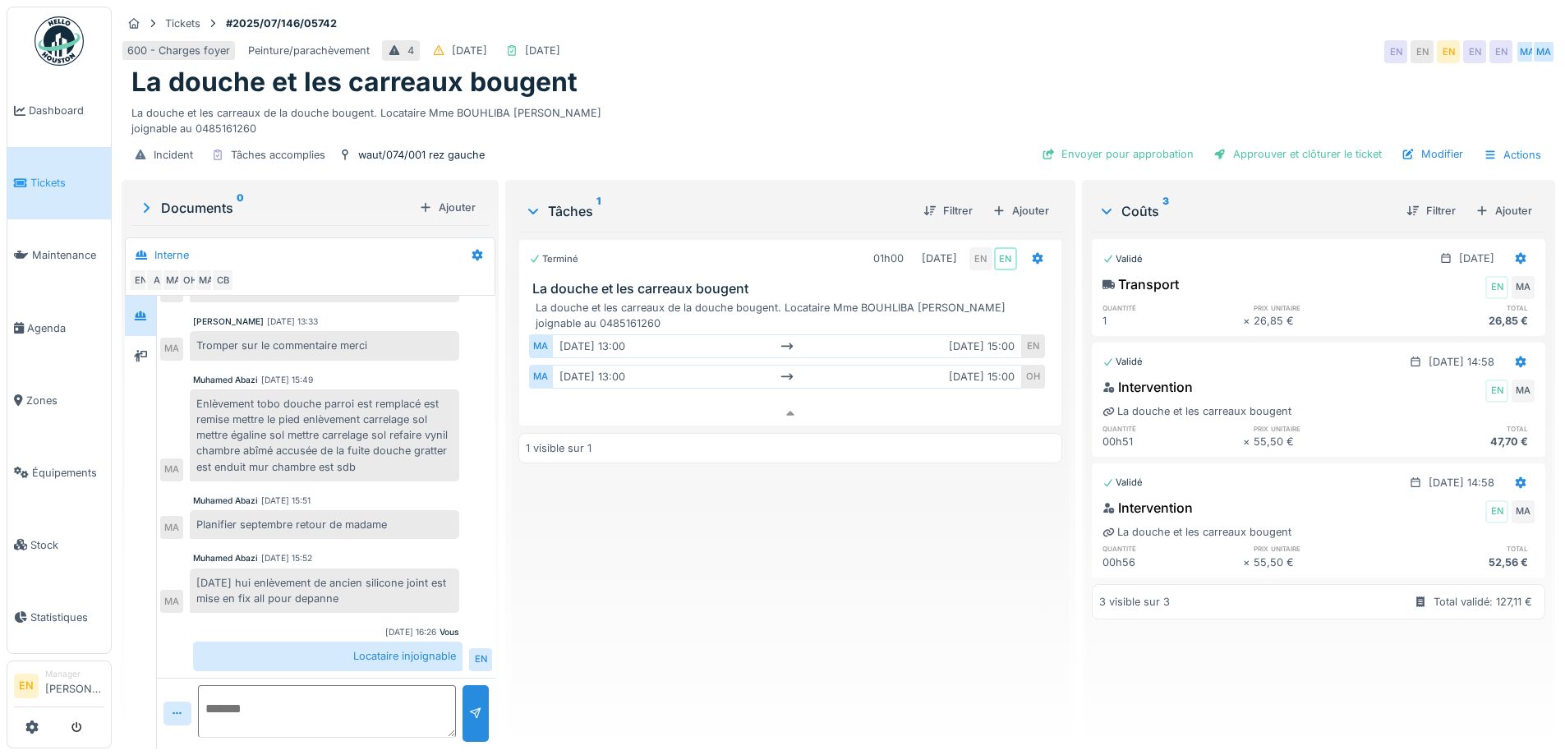
click at [653, 600] on div "Terminé 01h00 22/07/2025 EN EN La douche et les carreaux bougent La douche et l…" at bounding box center [789, 484] width 543 height 504
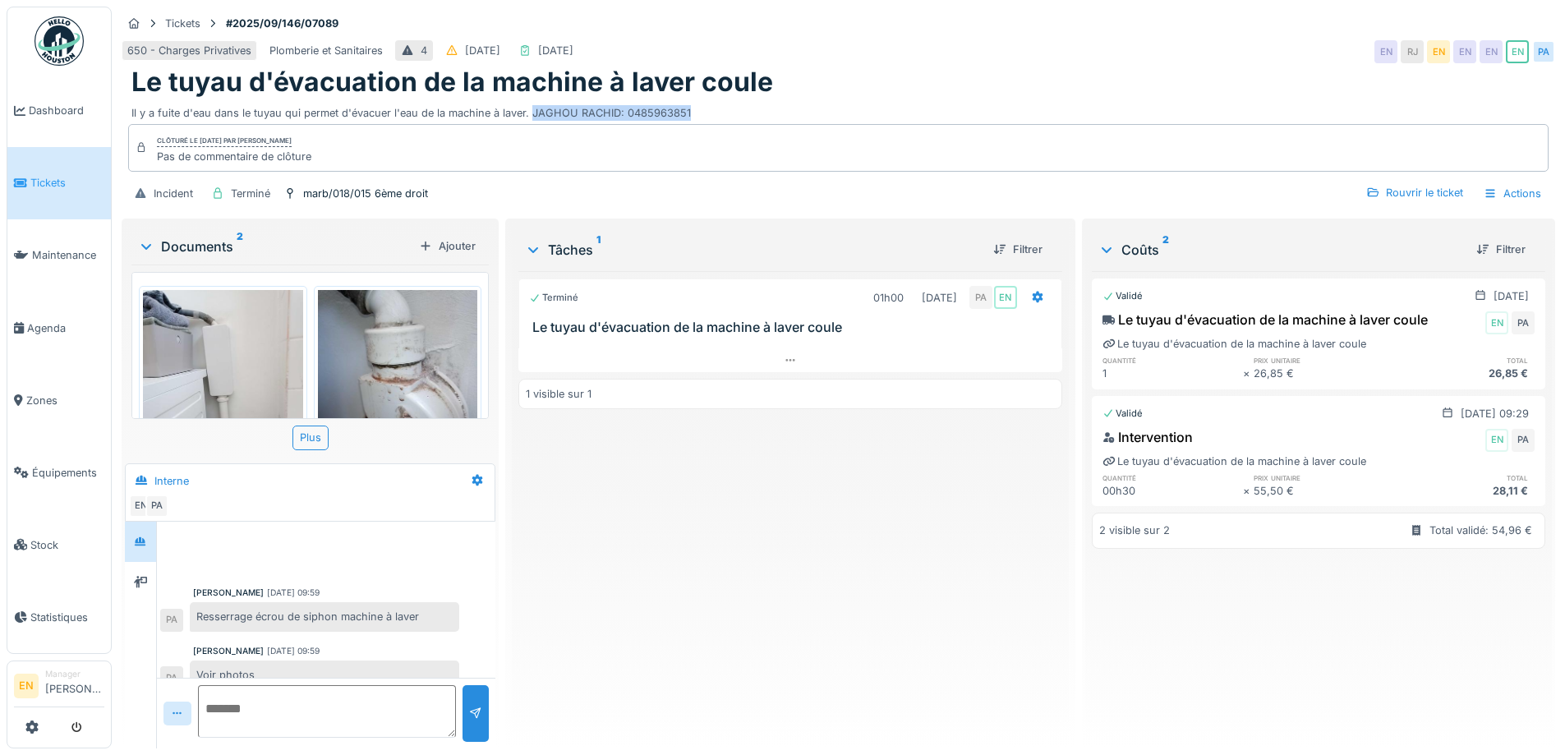
scroll to position [77, 0]
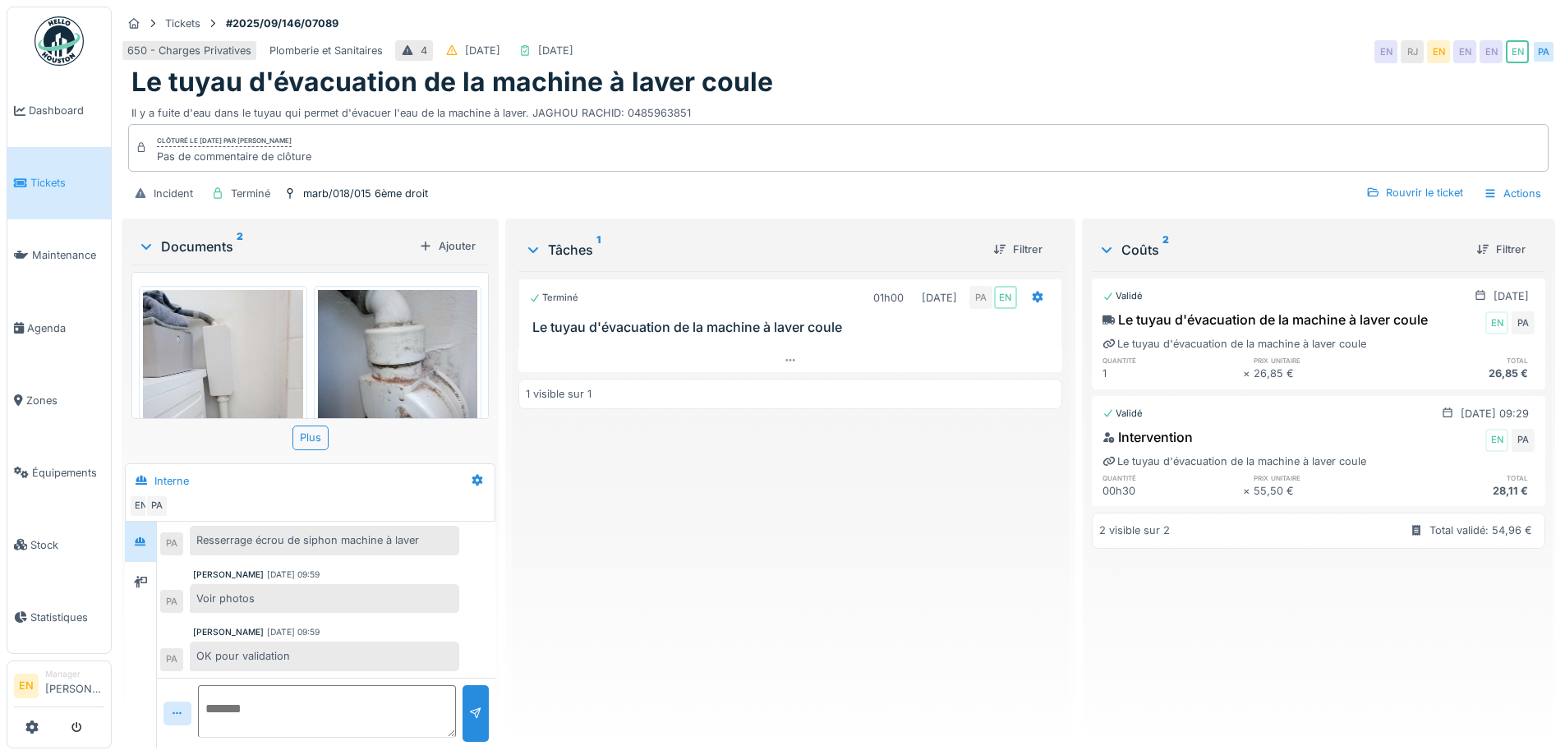
click at [962, 47] on div "650 - Charges Privatives Plomberie et Sanitaires 4 [DATE] [DATE] EN [GEOGRAPHIC…" at bounding box center [838, 52] width 1433 height 30
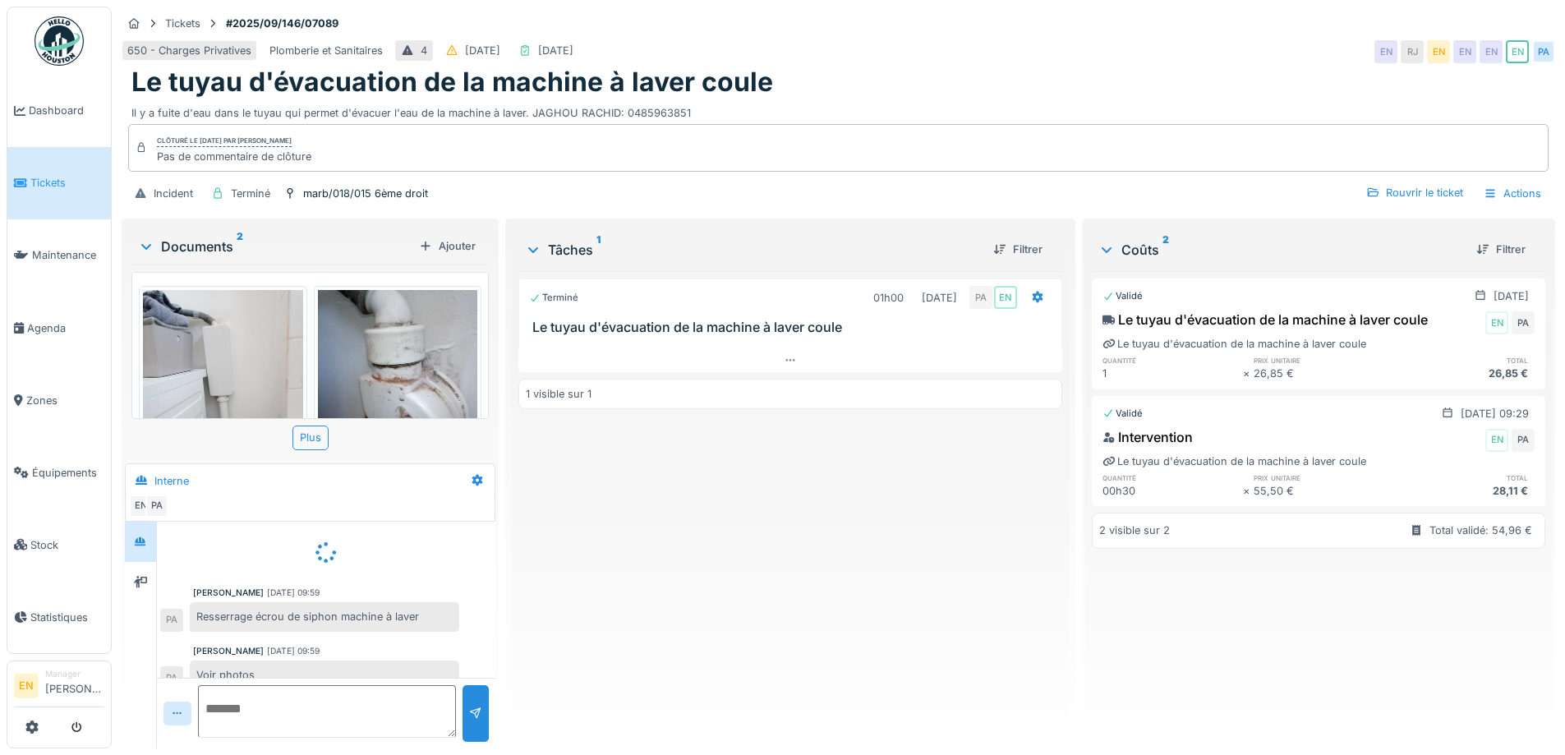
scroll to position [49, 0]
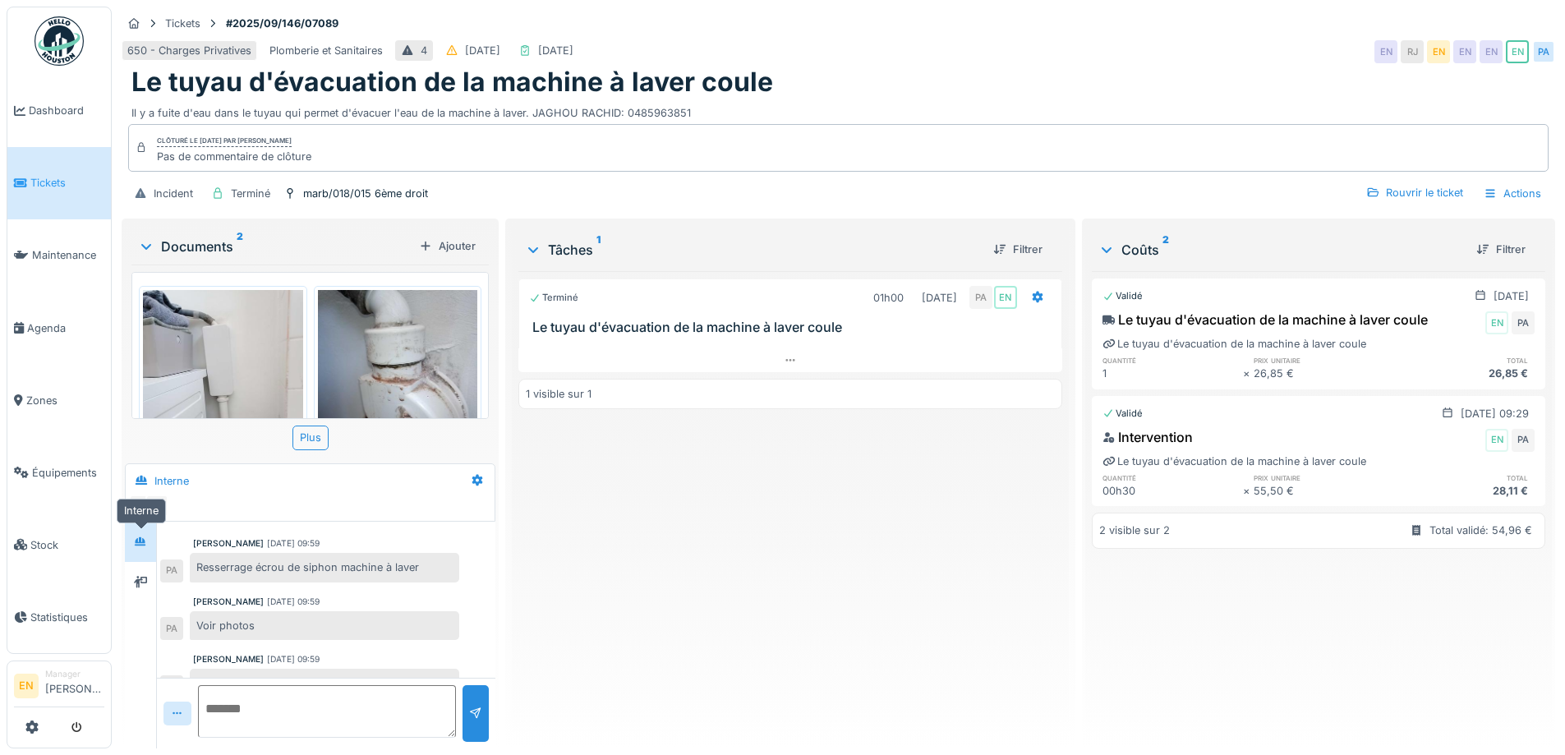
click at [134, 547] on div at bounding box center [140, 541] width 25 height 21
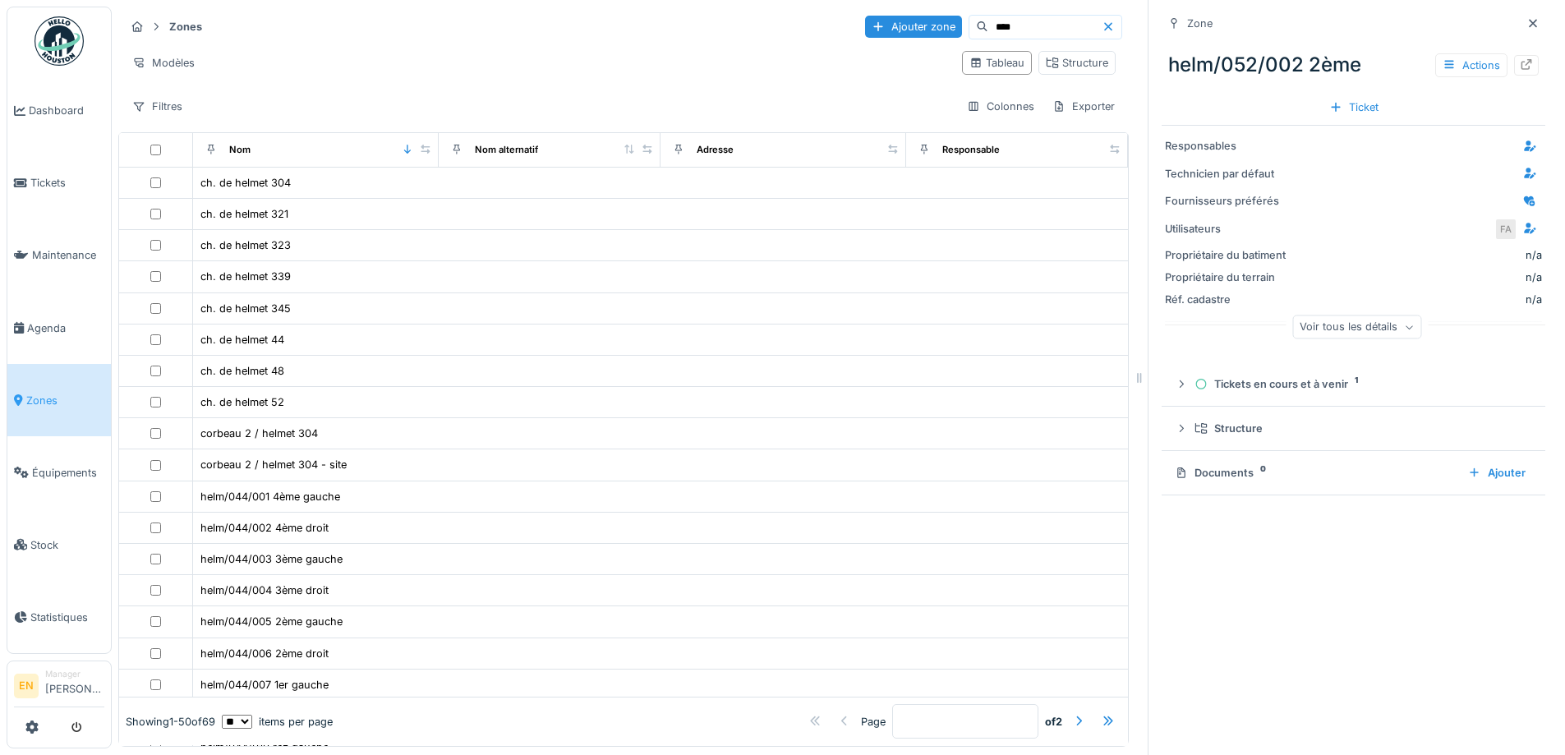
scroll to position [817, 0]
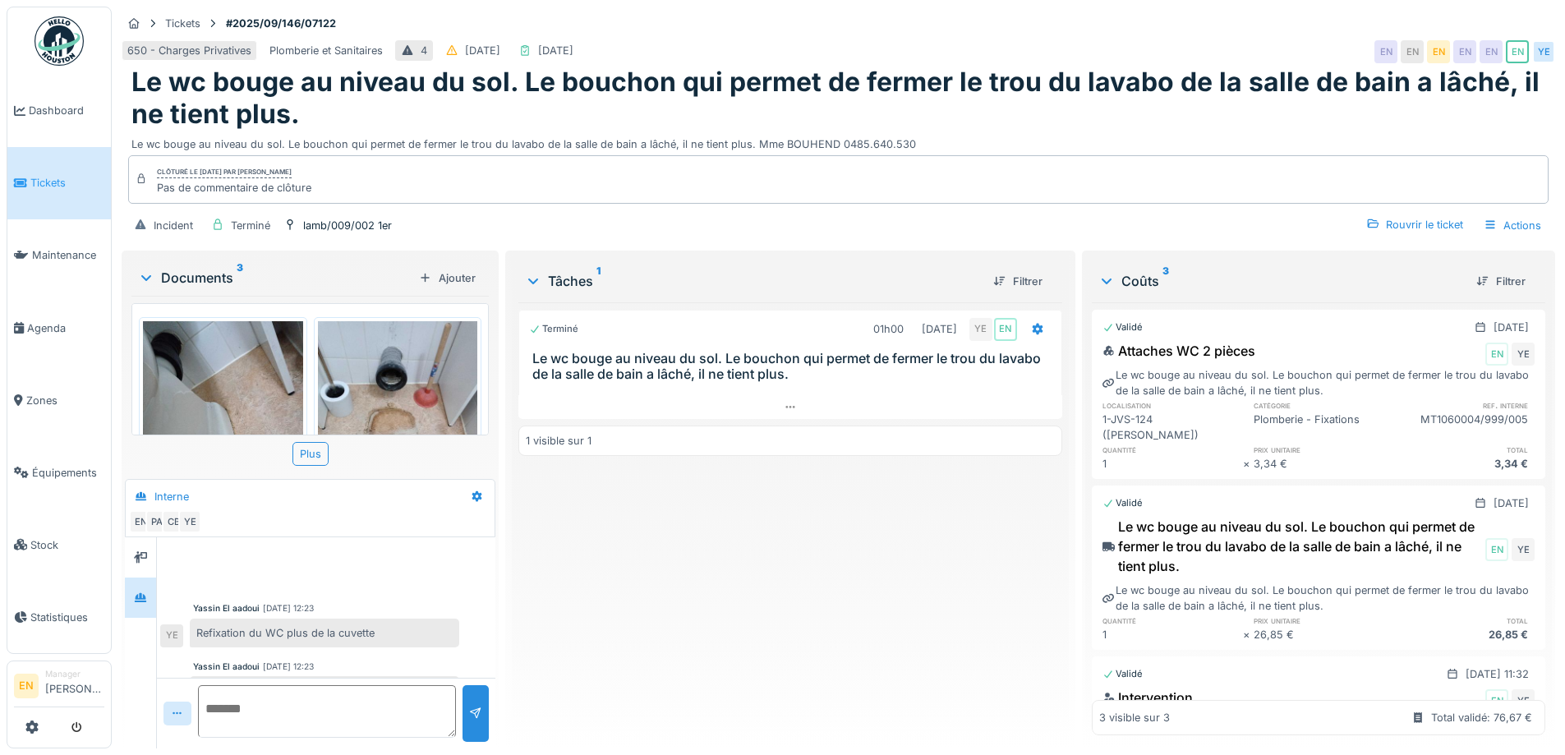
scroll to position [240, 0]
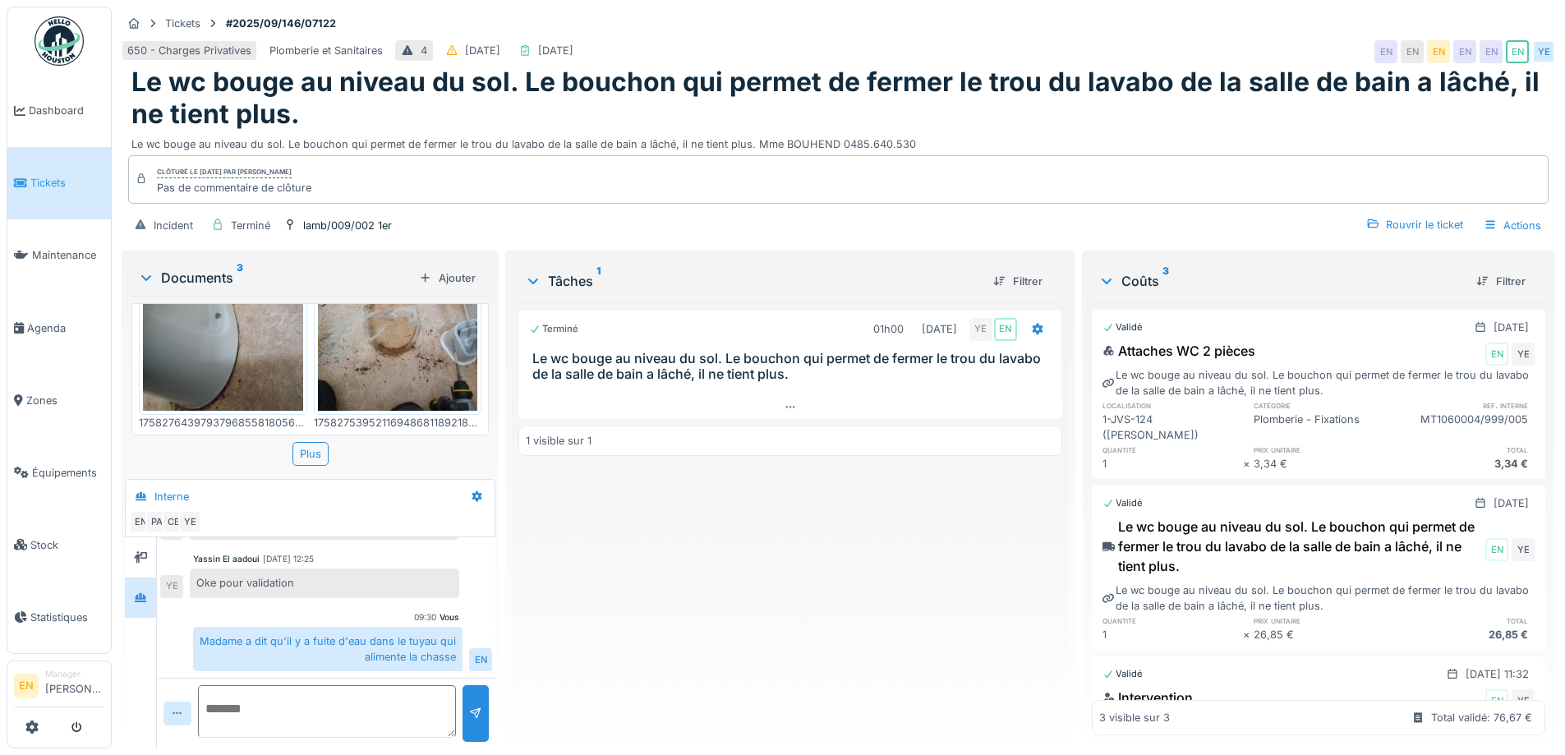
click at [761, 508] on div "Terminé 01h00 [DATE] YE EN Le wc bouge au niveau du sol. Le bouchon qui permet …" at bounding box center [789, 518] width 543 height 433
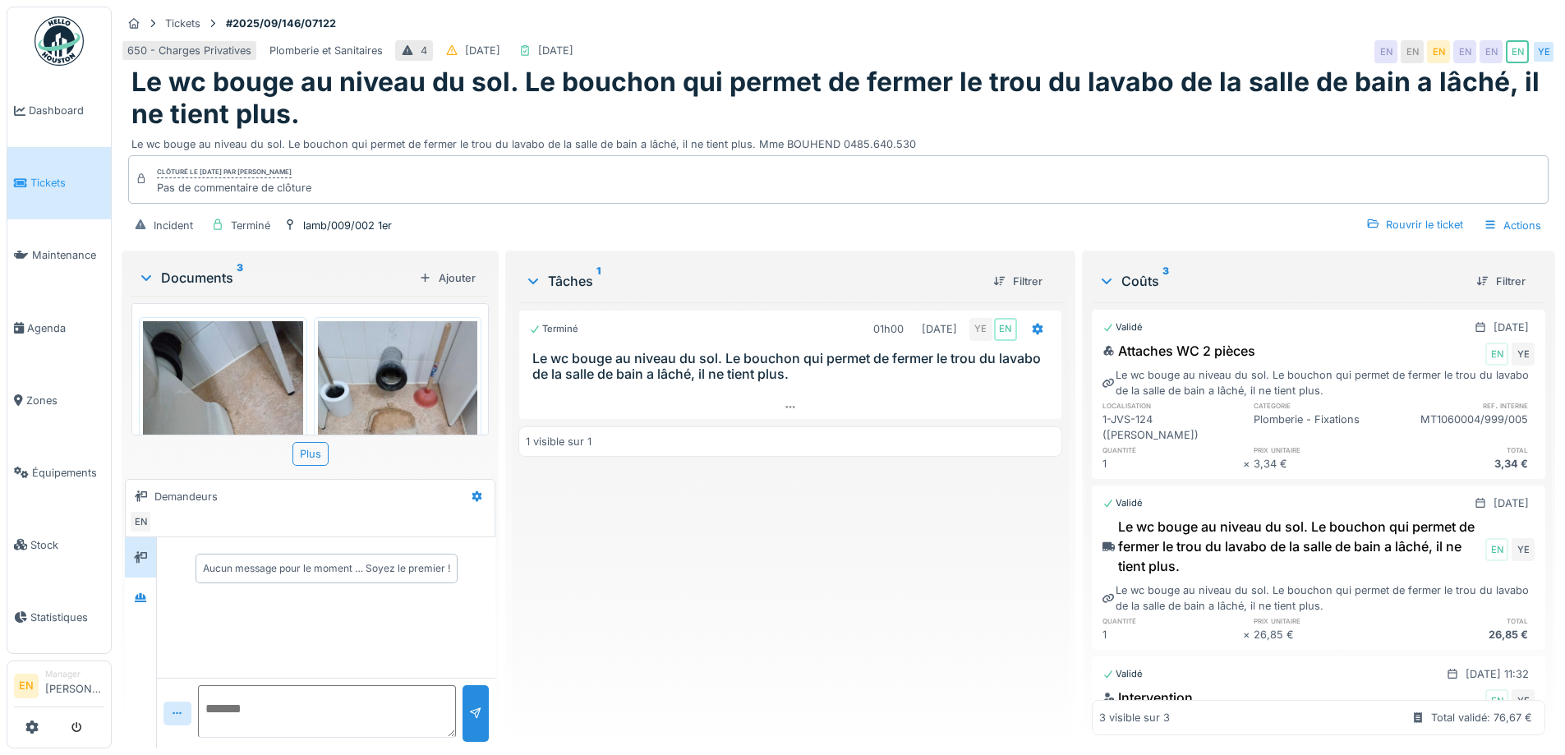
click at [730, 589] on div "Terminé 01h00 [DATE] YE EN Le wc bouge au niveau du sol. Le bouchon qui permet …" at bounding box center [789, 518] width 543 height 433
